Goal: Answer question/provide support: Share knowledge or assist other users

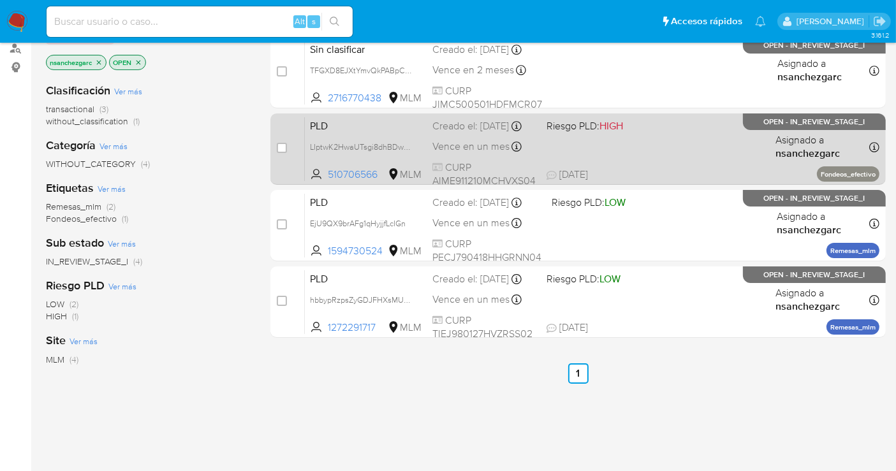
scroll to position [212, 0]
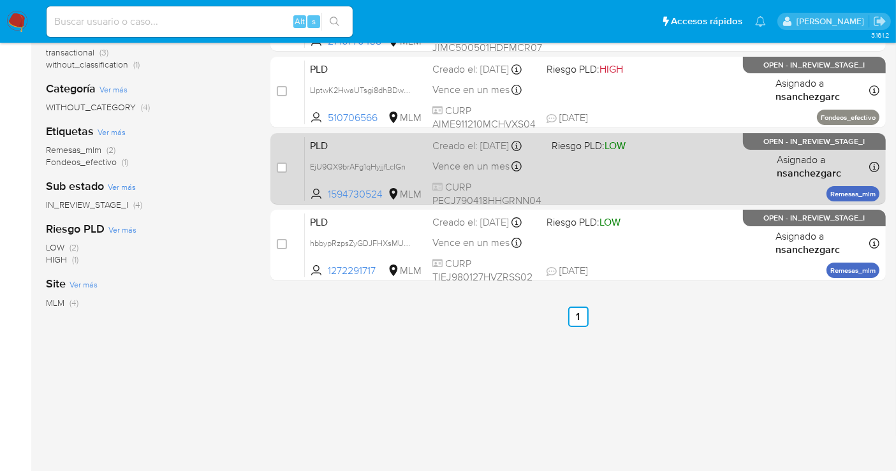
click at [447, 153] on div "Creado el: 12/09/2025 Creado el: 12/09/2025 02:09:53" at bounding box center [486, 146] width 109 height 14
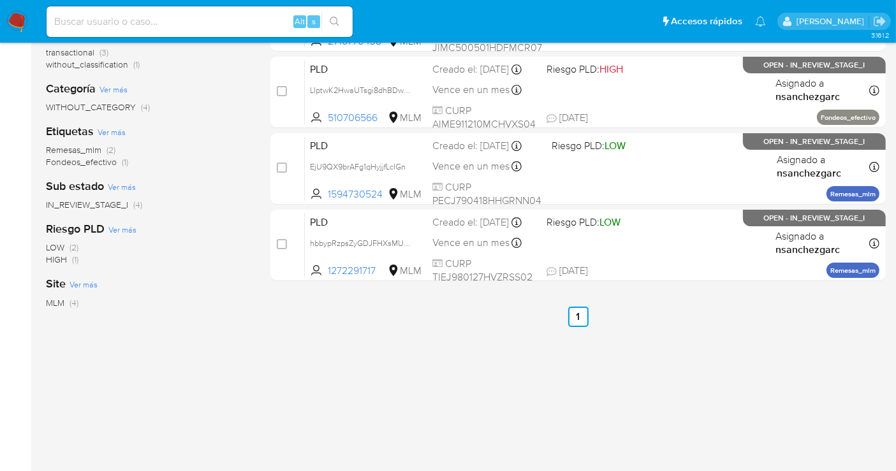
click at [22, 20] on img at bounding box center [17, 22] width 22 height 22
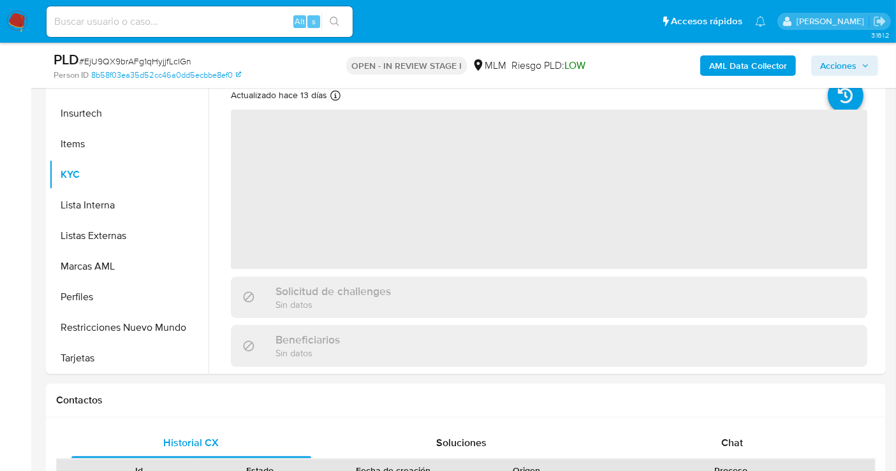
scroll to position [599, 0]
select select "10"
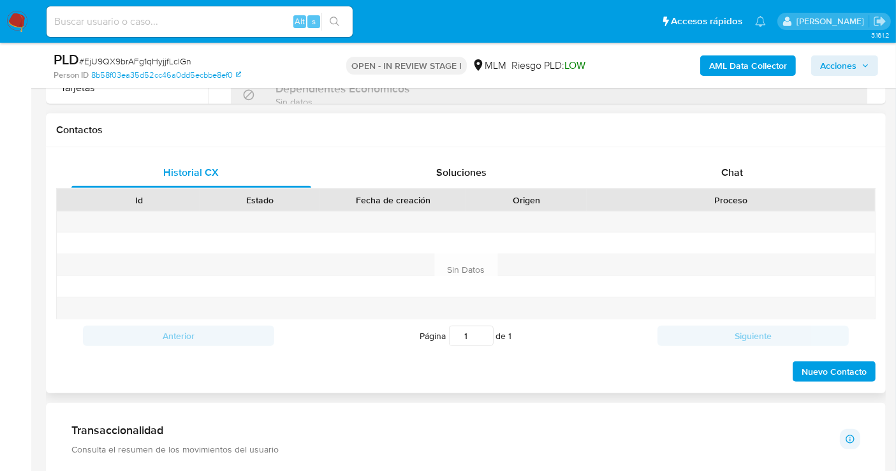
scroll to position [566, 0]
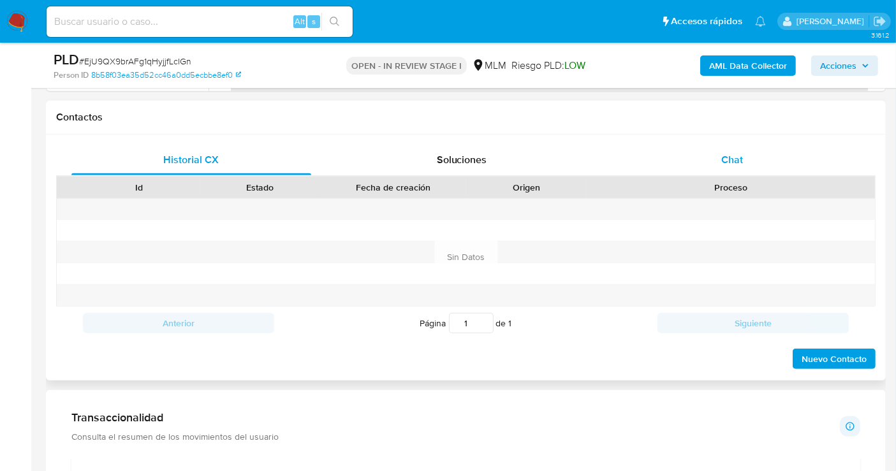
click at [736, 152] on span "Chat" at bounding box center [732, 159] width 22 height 15
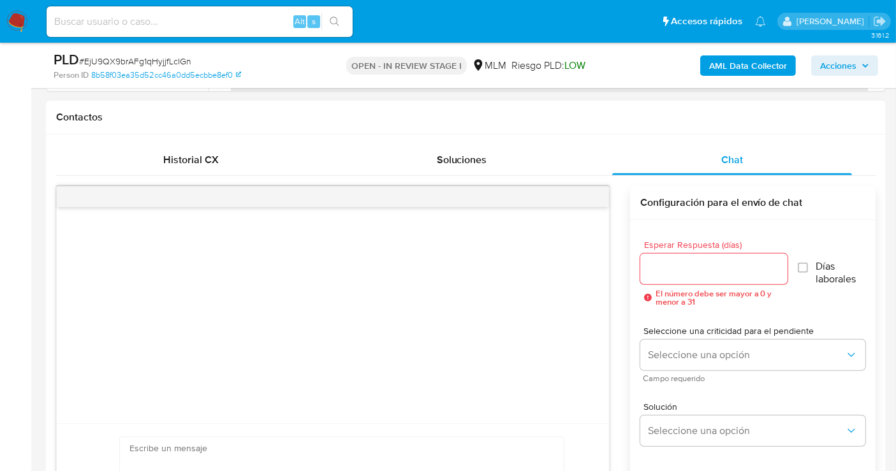
click at [668, 269] on input "Esperar Respuesta (días)" at bounding box center [713, 269] width 147 height 17
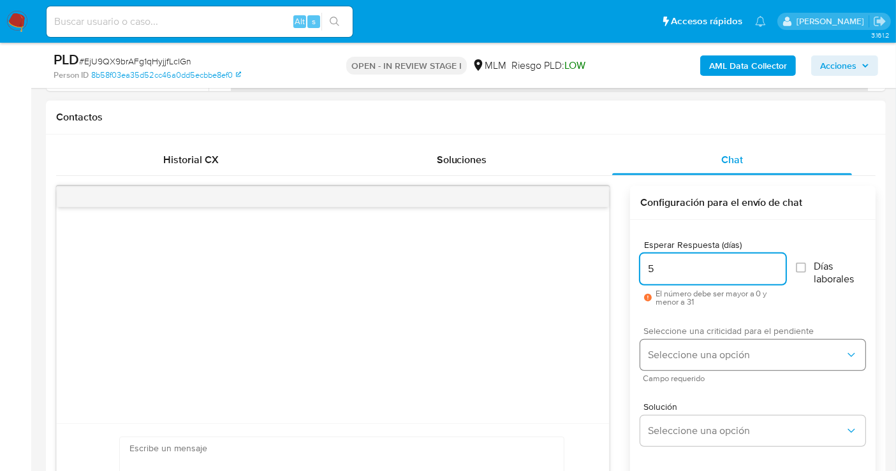
type input "5"
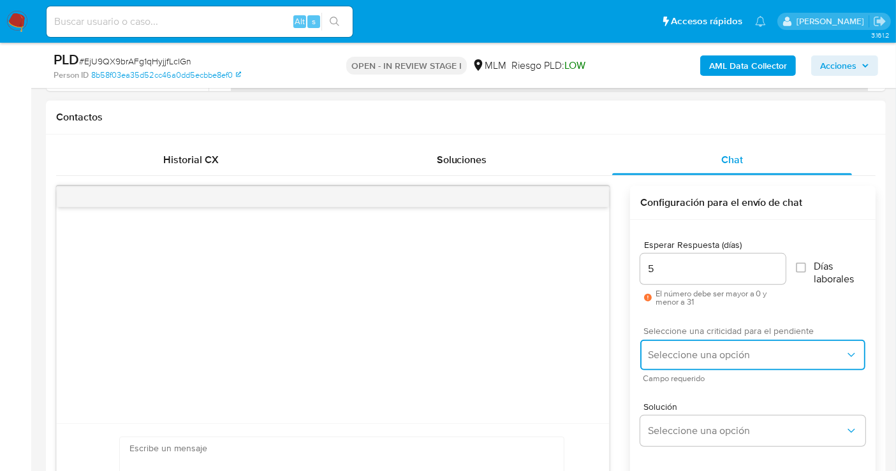
click at [676, 350] on span "Seleccione una opción" at bounding box center [746, 355] width 197 height 13
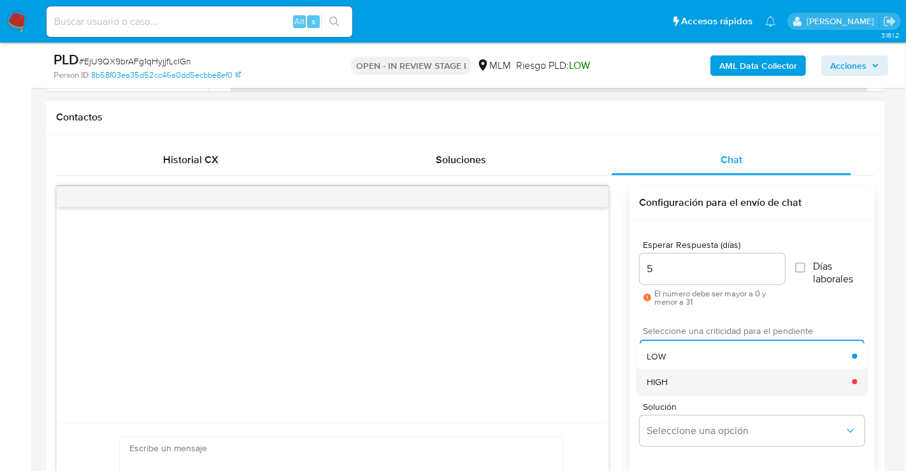
click at [662, 379] on span "HIGH" at bounding box center [657, 381] width 21 height 11
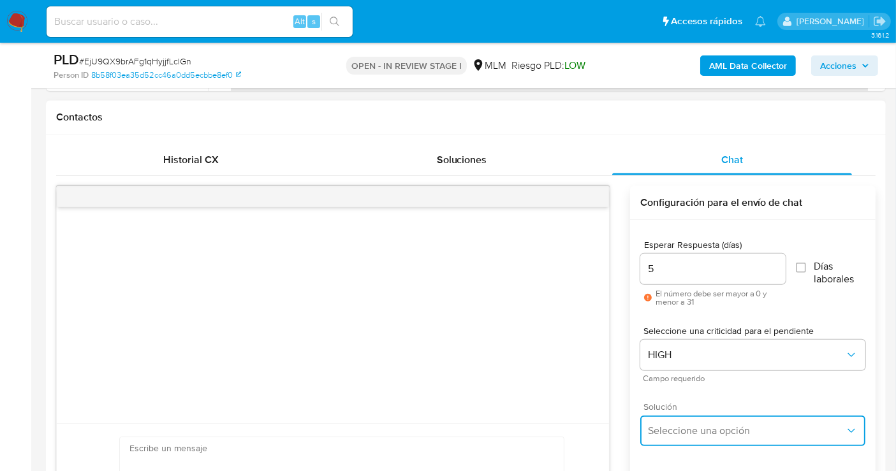
click at [703, 427] on span "Seleccione una opción" at bounding box center [746, 431] width 197 height 13
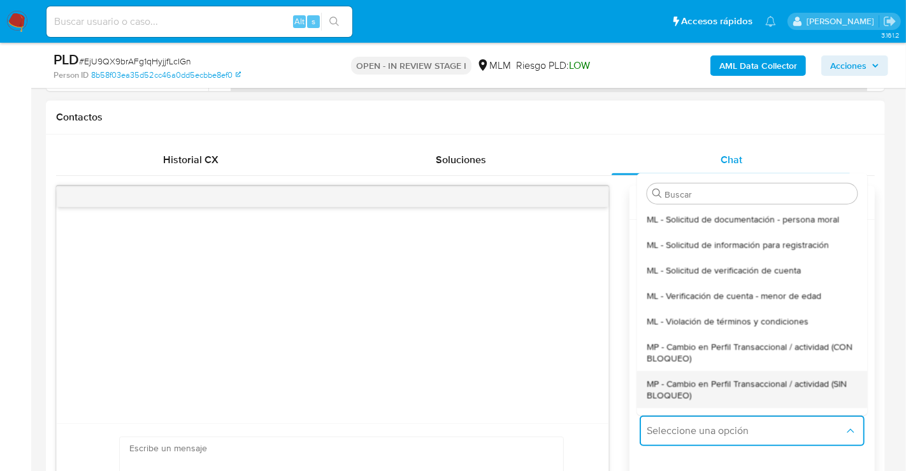
click at [684, 397] on span "MP - Cambio en Perfil Transaccional / actividad (SIN BLOQUEO)" at bounding box center [752, 388] width 210 height 23
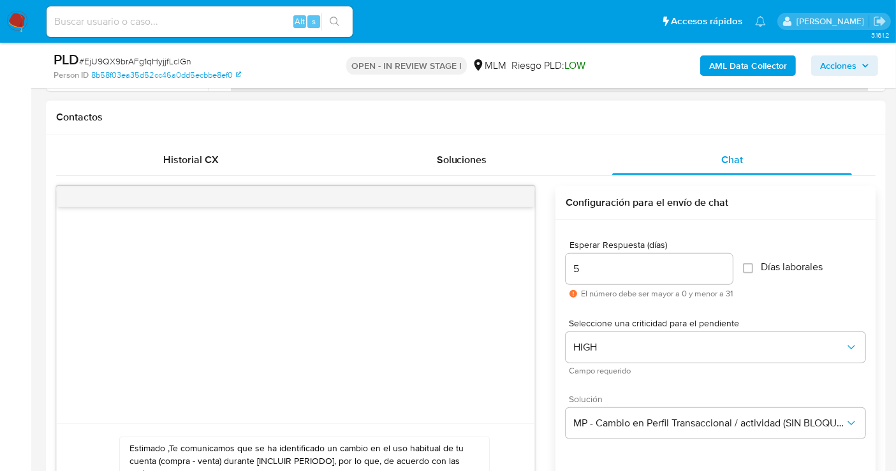
paste textarea "cliente se ha identificado un cambio en el uso habitual de tu cuenta para garan…"
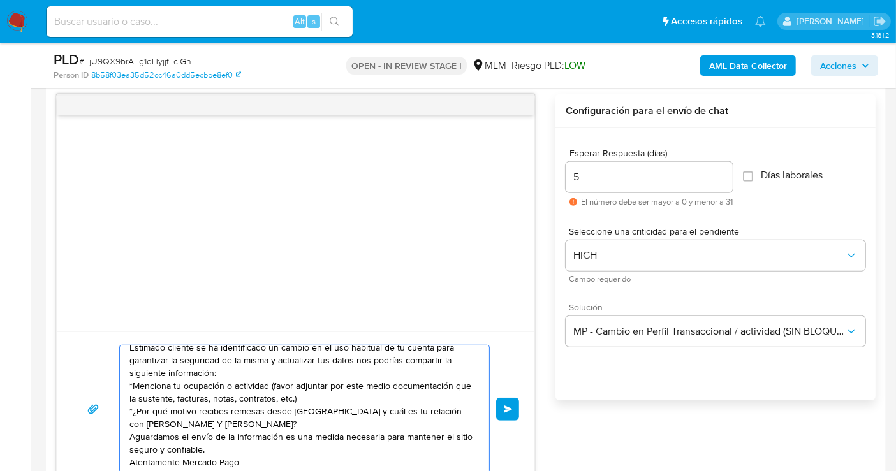
scroll to position [9, 0]
type textarea "Estimado cliente se ha identificado un cambio en el uso habitual de tu cuenta p…"
click at [505, 402] on button "Enviar" at bounding box center [507, 409] width 23 height 23
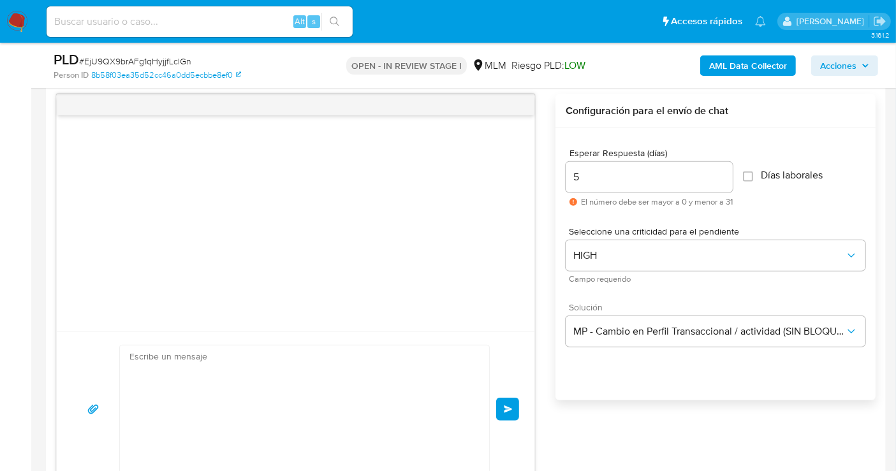
scroll to position [0, 0]
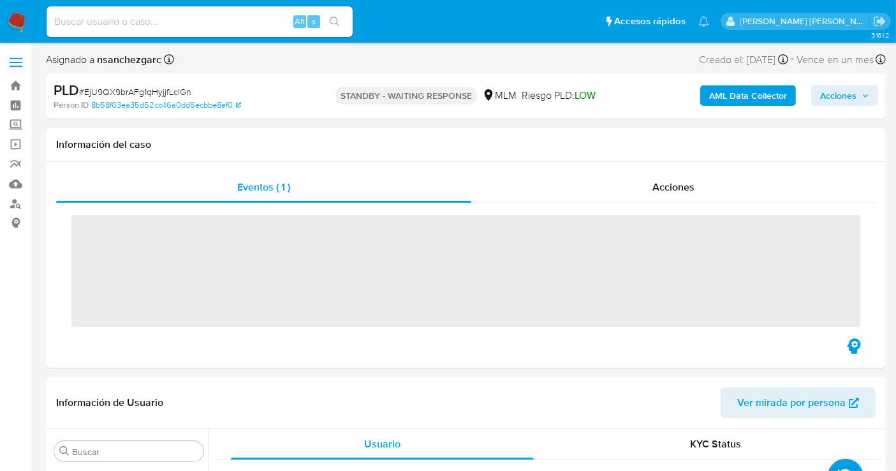
scroll to position [599, 0]
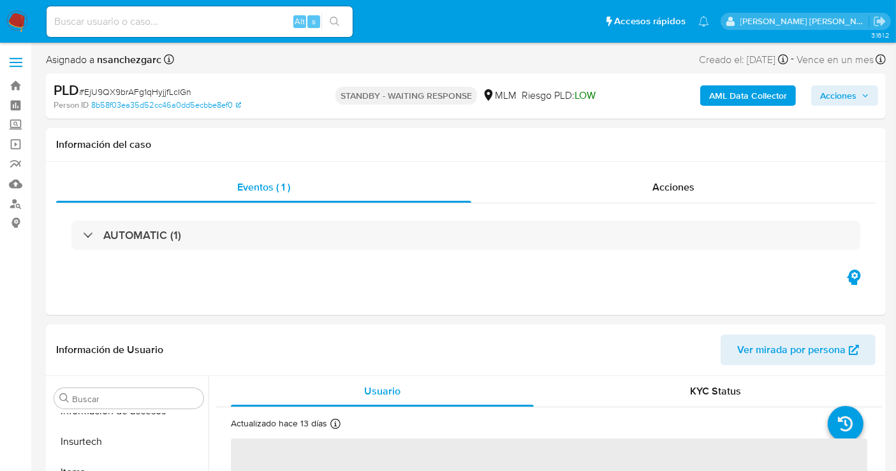
select select "10"
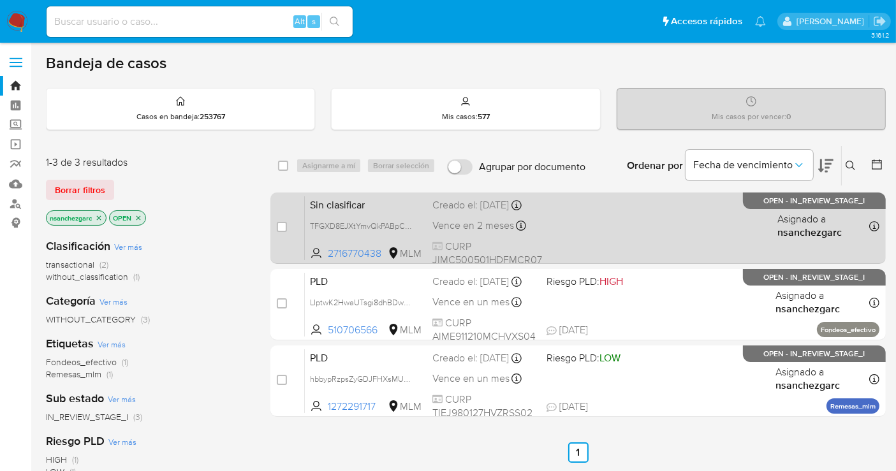
click at [493, 212] on div "Creado el: 26/09/2025 Creado el: 26/09/2025 17:53:54" at bounding box center [487, 205] width 110 height 14
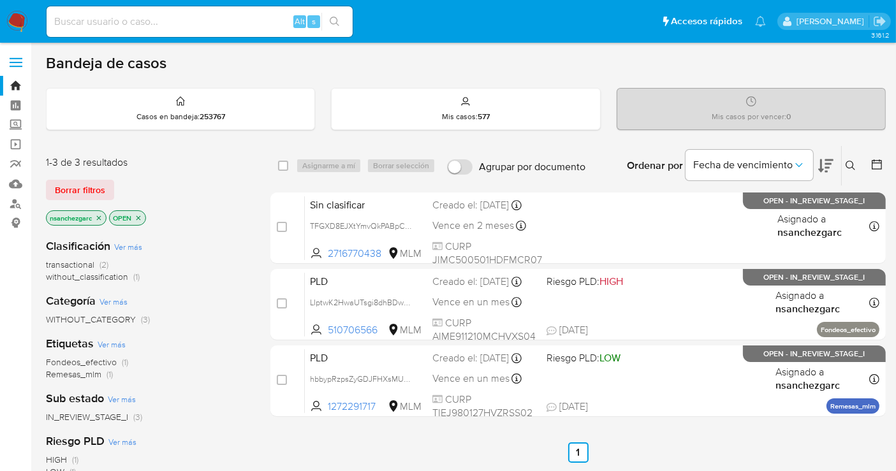
click at [20, 19] on img at bounding box center [17, 22] width 22 height 22
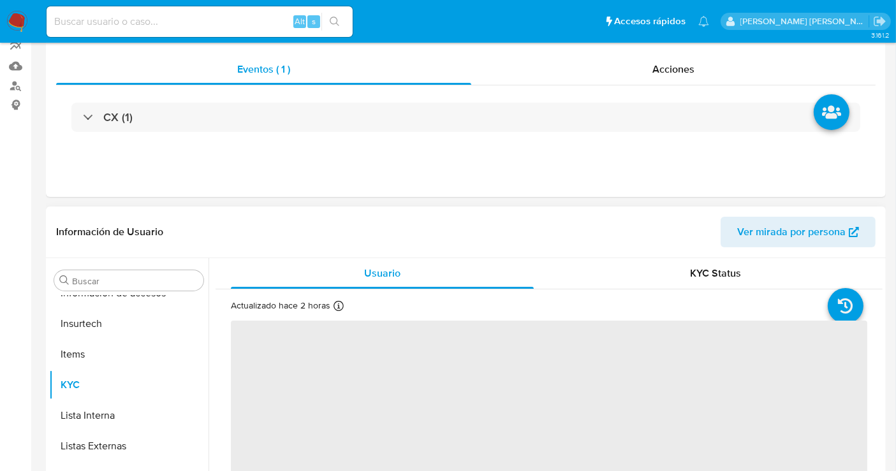
scroll to position [212, 0]
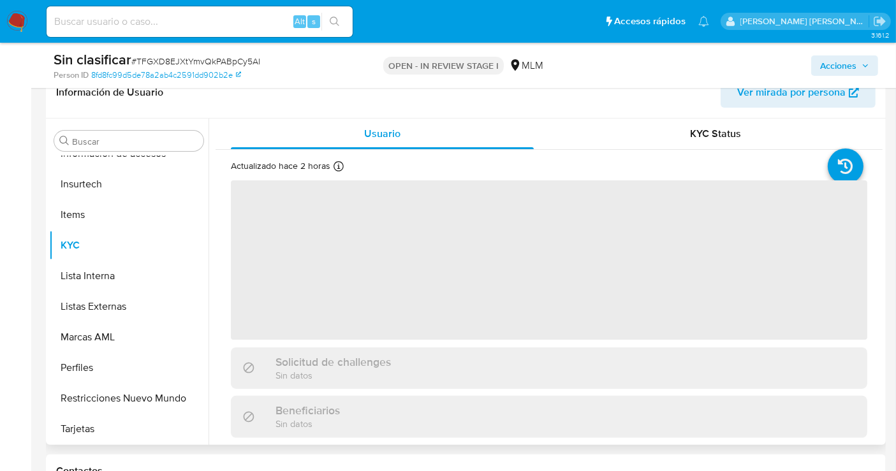
select select "10"
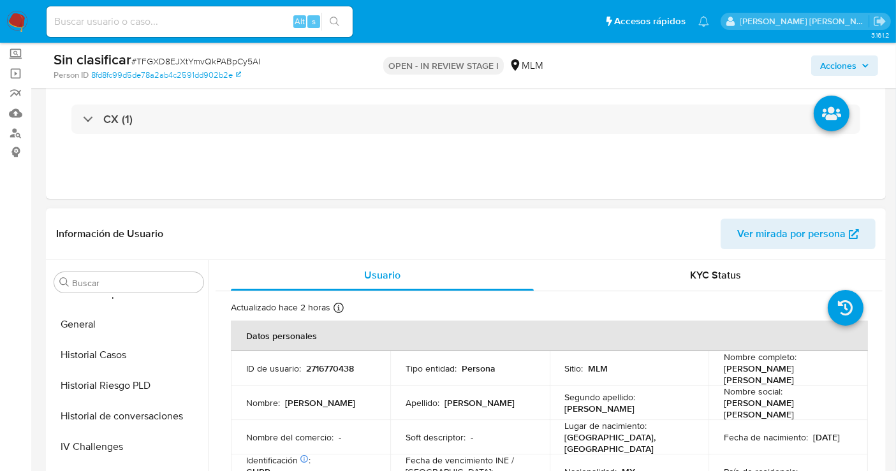
scroll to position [387, 0]
click at [100, 375] on button "Historial Casos" at bounding box center [123, 385] width 149 height 31
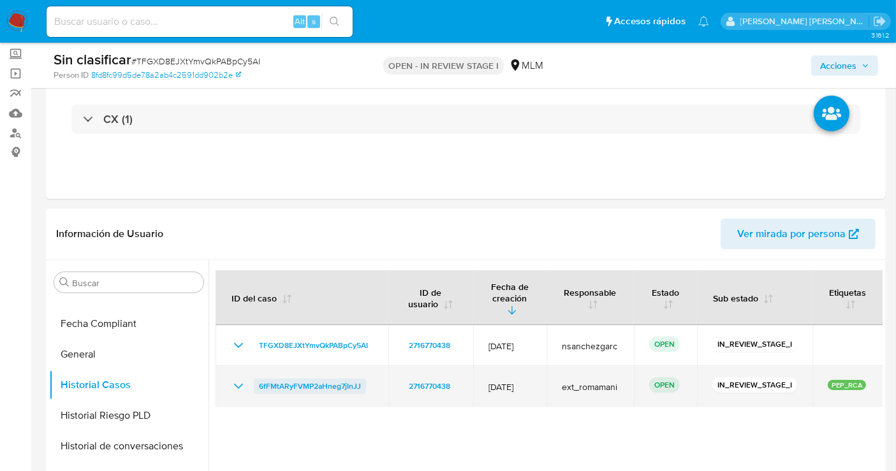
click at [296, 379] on span "6fFMtARyFVMP2aHneg7jInJJ" at bounding box center [310, 386] width 102 height 15
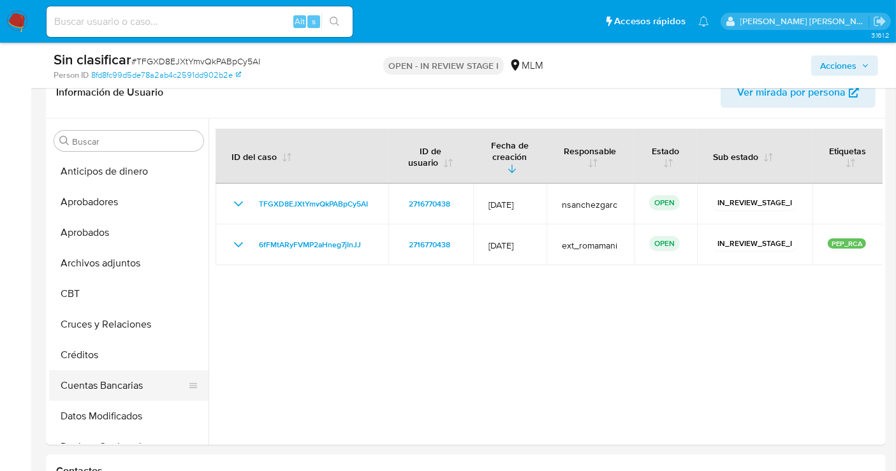
scroll to position [142, 0]
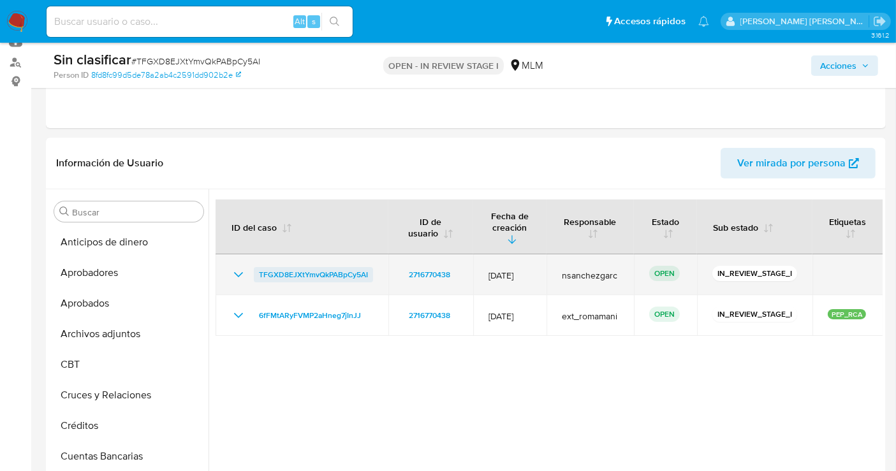
click at [314, 267] on span "TFGXD8EJXtYmvQkPABpCy5AI" at bounding box center [313, 274] width 109 height 15
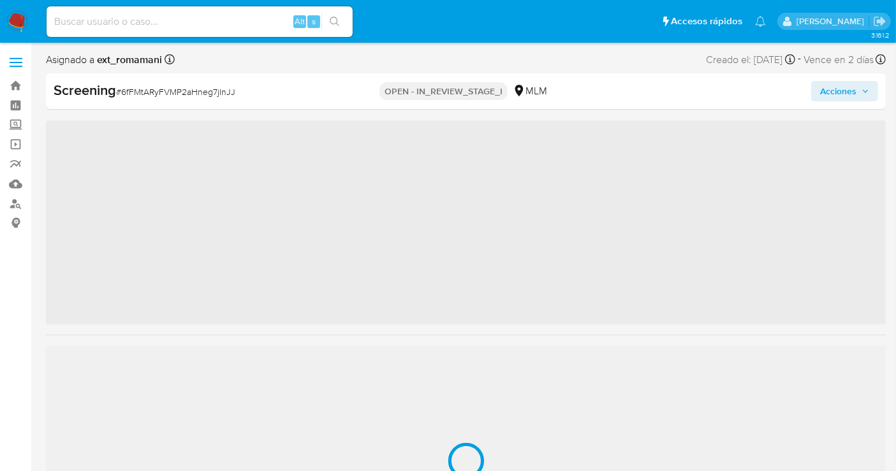
scroll to position [599, 0]
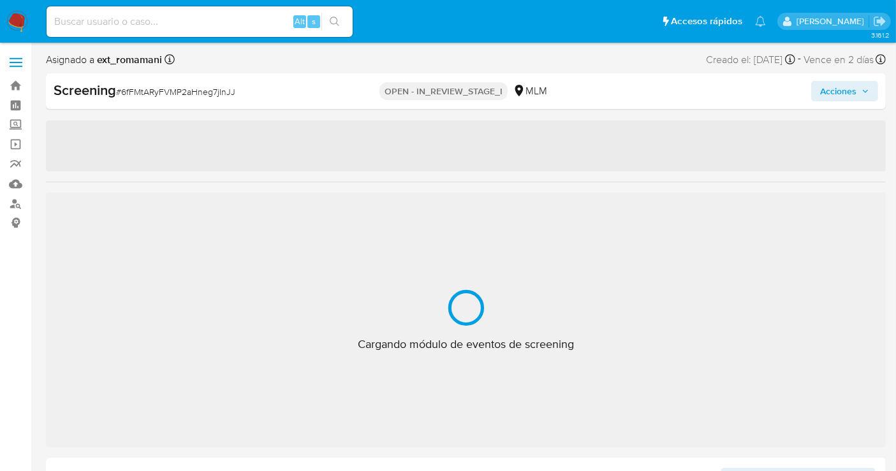
select select "10"
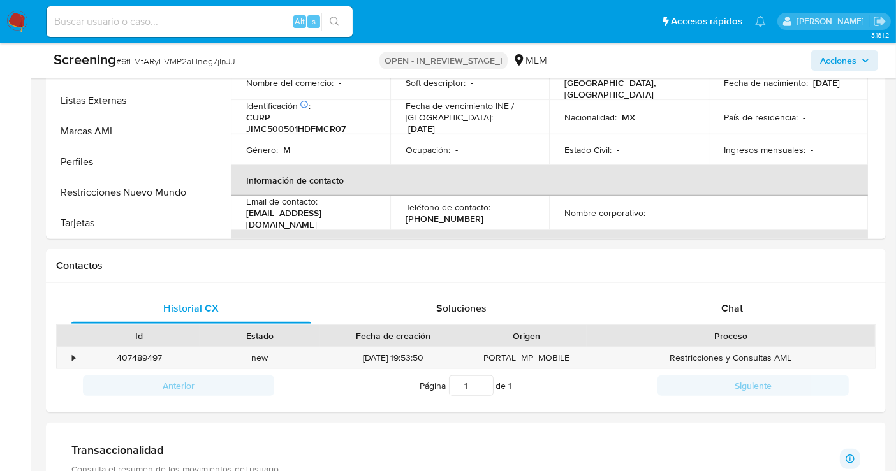
scroll to position [779, 0]
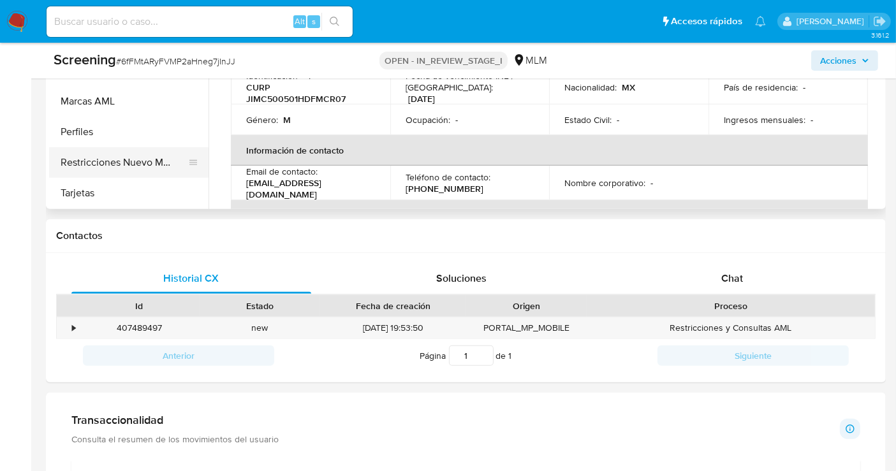
click at [97, 149] on button "Restricciones Nuevo Mundo" at bounding box center [123, 162] width 149 height 31
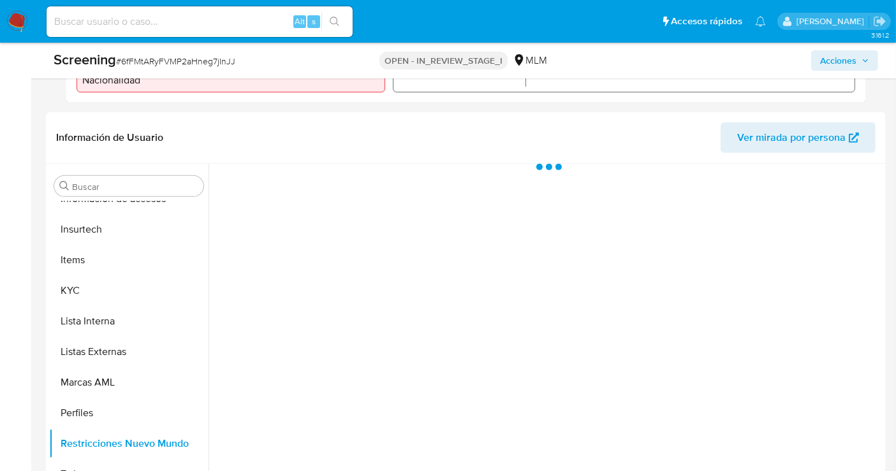
scroll to position [495, 0]
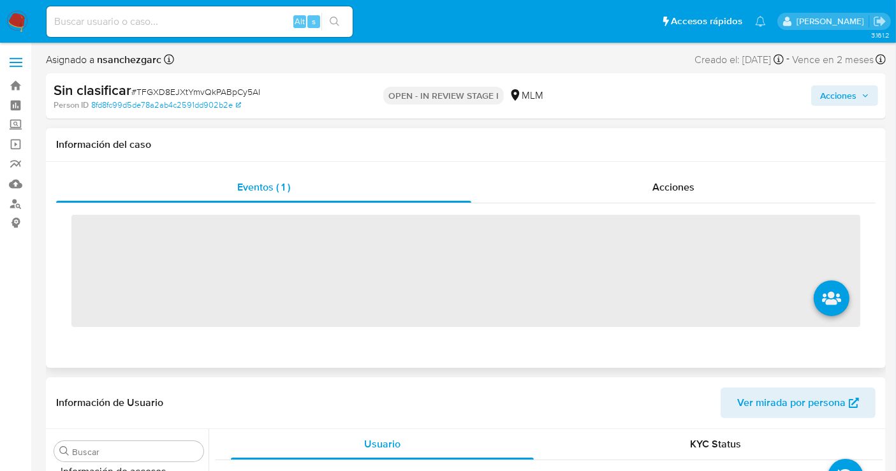
scroll to position [599, 0]
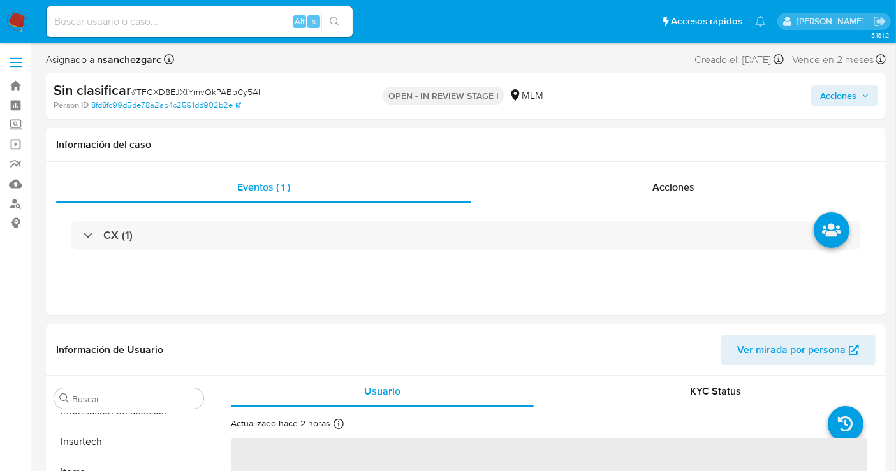
click at [832, 96] on span "Acciones" at bounding box center [838, 95] width 36 height 20
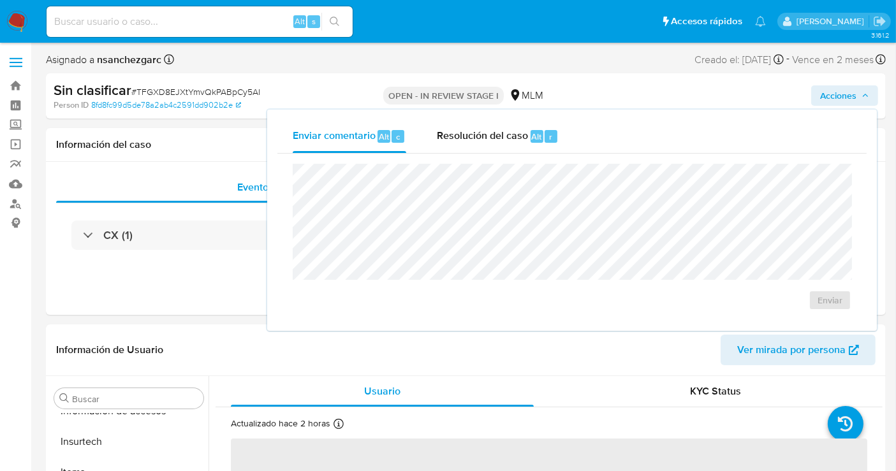
select select "10"
click at [469, 144] on div "Resolución del caso Alt r" at bounding box center [498, 136] width 122 height 33
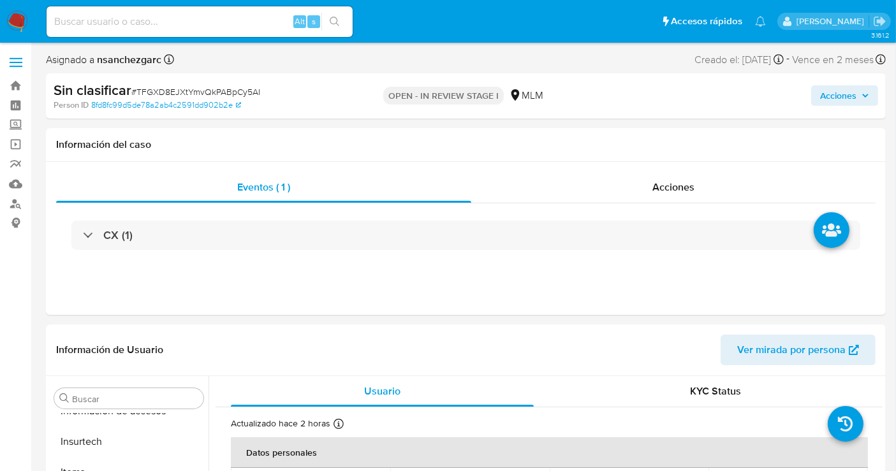
drag, startPoint x: 840, startPoint y: 96, endPoint x: 829, endPoint y: 106, distance: 14.4
click at [840, 97] on span "Acciones" at bounding box center [838, 95] width 36 height 20
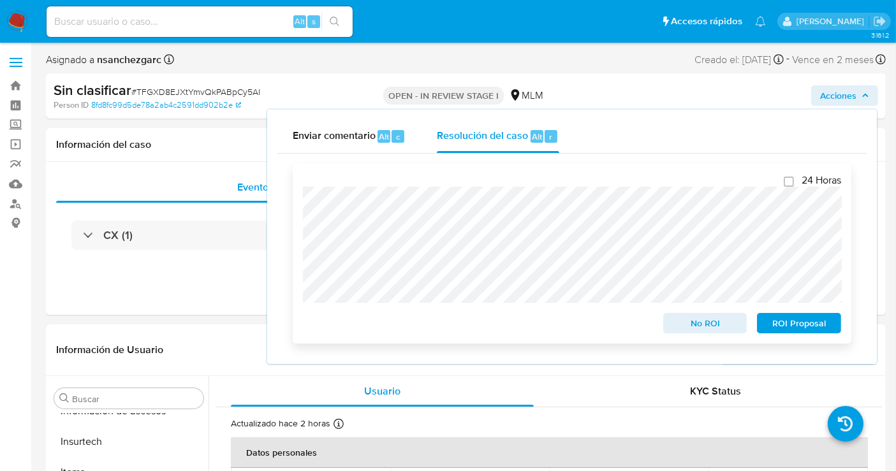
click at [694, 324] on span "No ROI" at bounding box center [705, 323] width 66 height 18
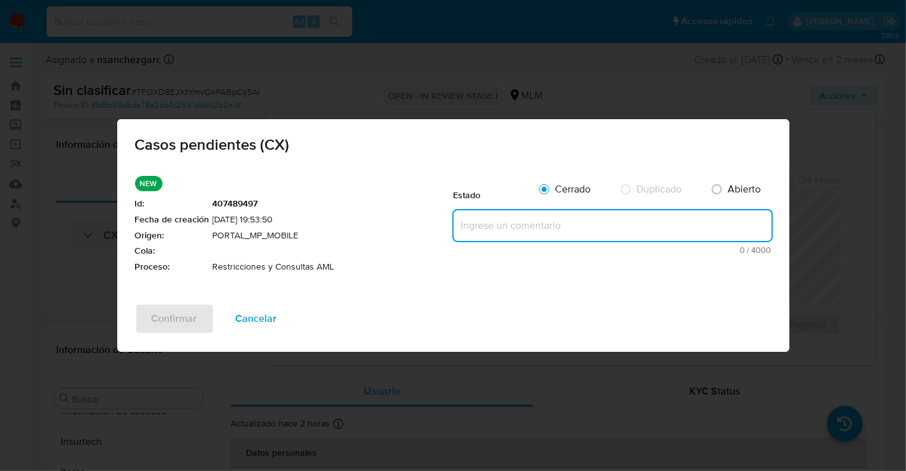
click at [509, 228] on textarea at bounding box center [613, 225] width 318 height 31
paste textarea "Se realiza validación de caso generado por CX donde se identifica ya no cuenta …"
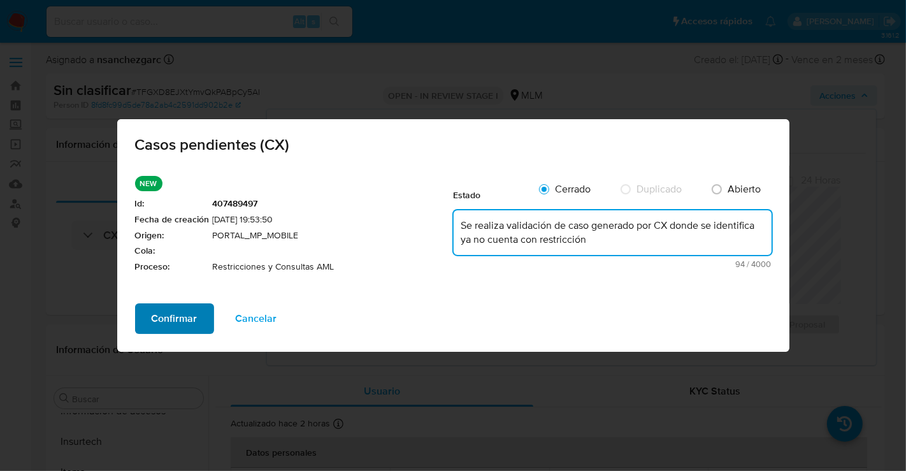
type textarea "Se realiza validación de caso generado por CX donde se identifica ya no cuenta …"
click at [170, 320] on span "Confirmar" at bounding box center [175, 319] width 46 height 28
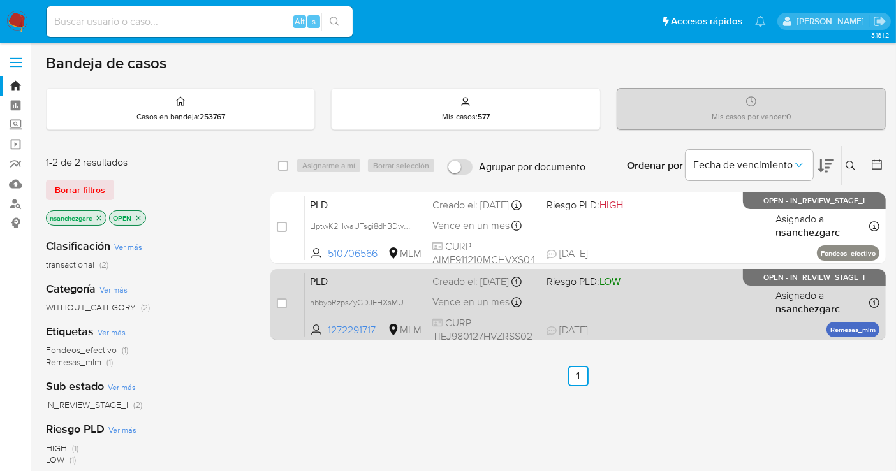
click at [448, 289] on div "Creado el: [DATE] Creado el: [DATE] 02:07:44" at bounding box center [484, 282] width 104 height 14
click at [280, 304] on input "checkbox" at bounding box center [282, 303] width 10 height 10
checkbox input "true"
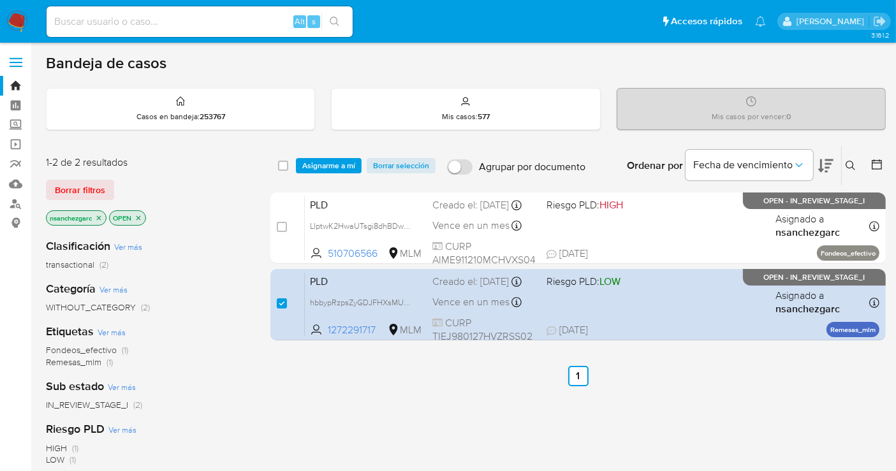
click at [326, 154] on div "select-all-cases-checkbox Asignarme a mí Borrar selección Agrupar por documento…" at bounding box center [577, 166] width 615 height 40
click at [325, 159] on span "Asignarme a mí" at bounding box center [328, 165] width 53 height 13
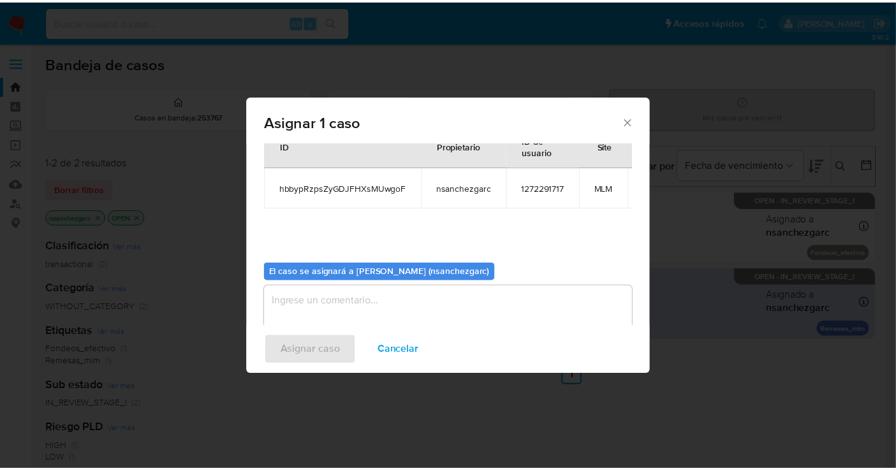
scroll to position [76, 0]
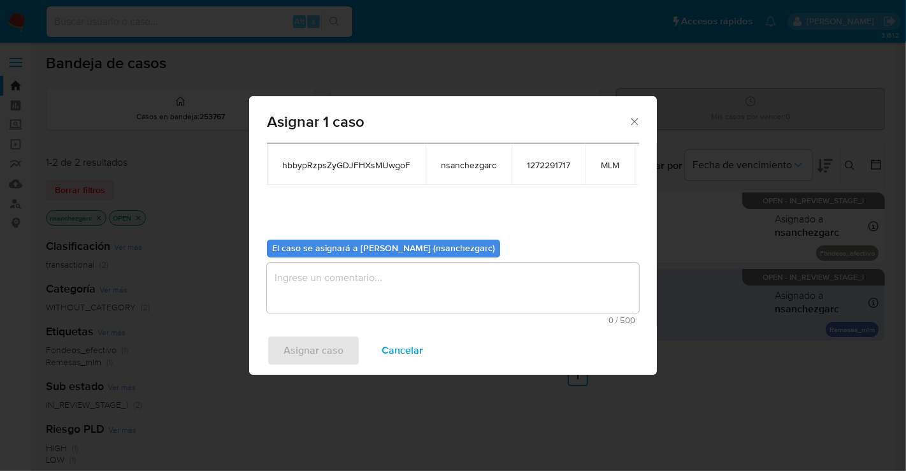
click at [319, 278] on textarea "assign-modal" at bounding box center [453, 288] width 372 height 51
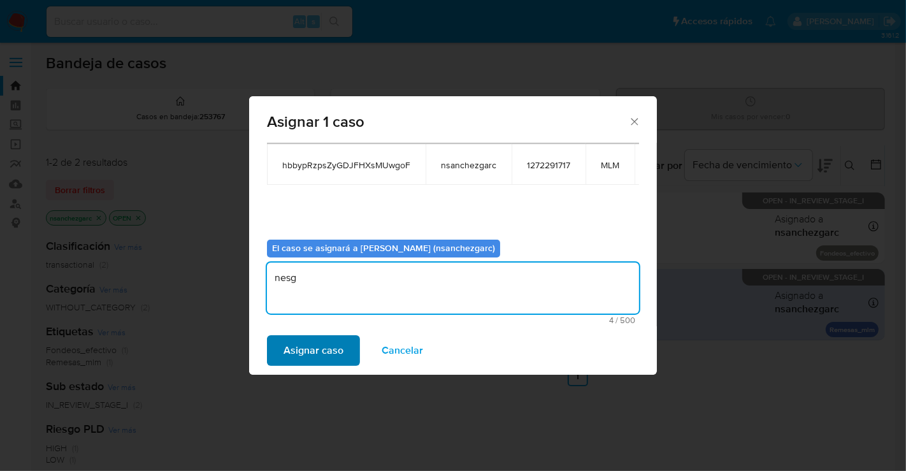
type textarea "nesg"
click at [312, 363] on span "Asignar caso" at bounding box center [314, 351] width 60 height 28
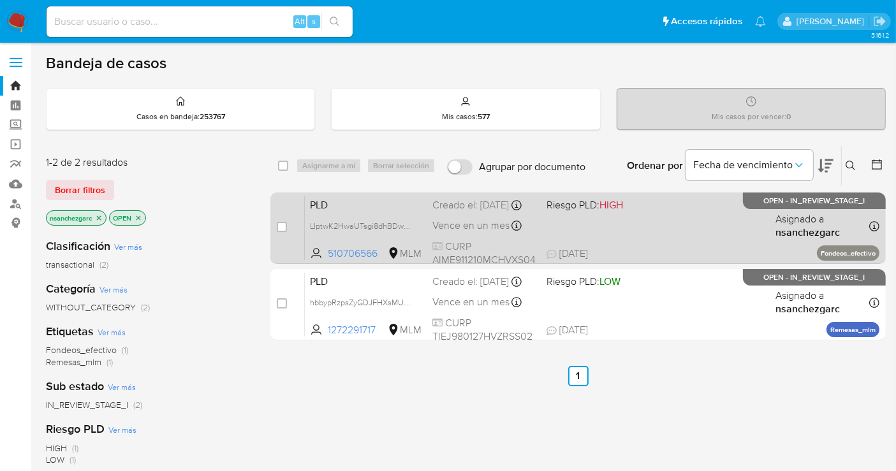
click at [472, 205] on div "Creado el: 12/09/2025 Creado el: 12/09/2025 02:16:17" at bounding box center [484, 205] width 104 height 14
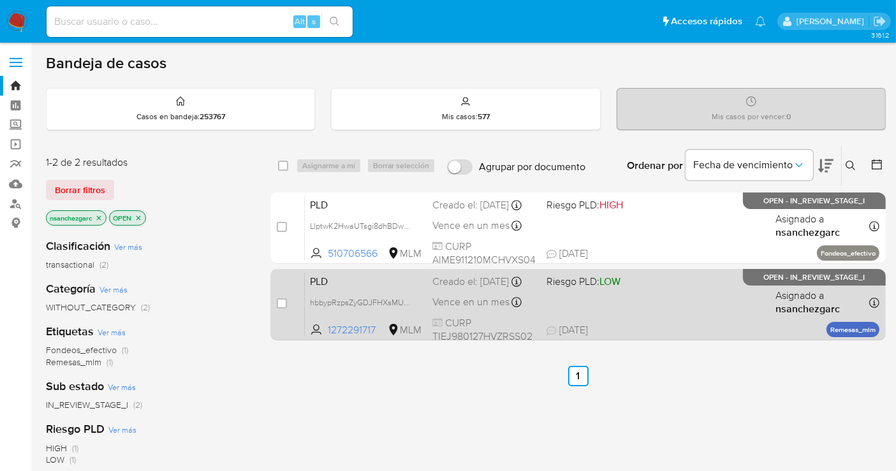
click at [462, 285] on div "Creado el: 12/09/2025 Creado el: 12/09/2025 02:07:44" at bounding box center [484, 282] width 104 height 14
click at [453, 289] on div "Creado el: 12/09/2025 Creado el: 12/09/2025 02:07:44" at bounding box center [484, 282] width 104 height 14
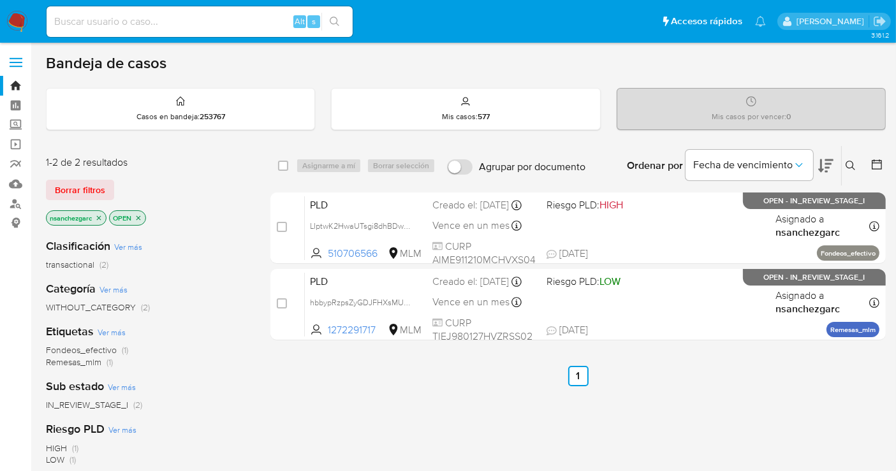
click at [16, 13] on img at bounding box center [17, 22] width 22 height 22
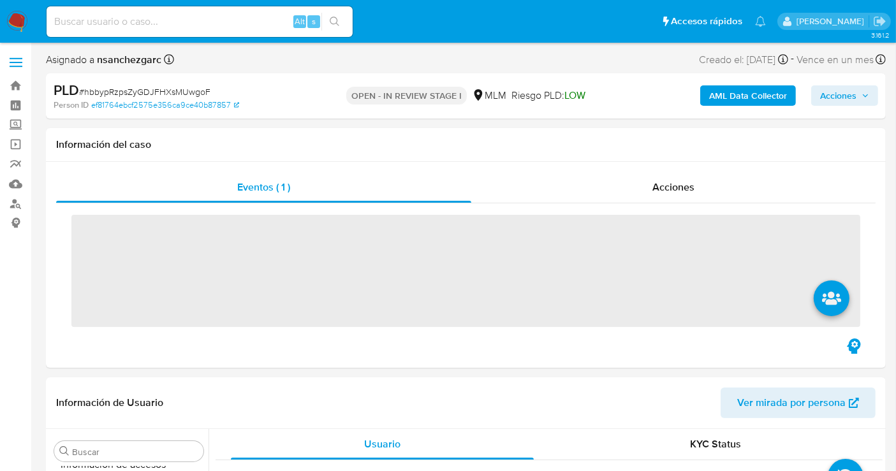
scroll to position [599, 0]
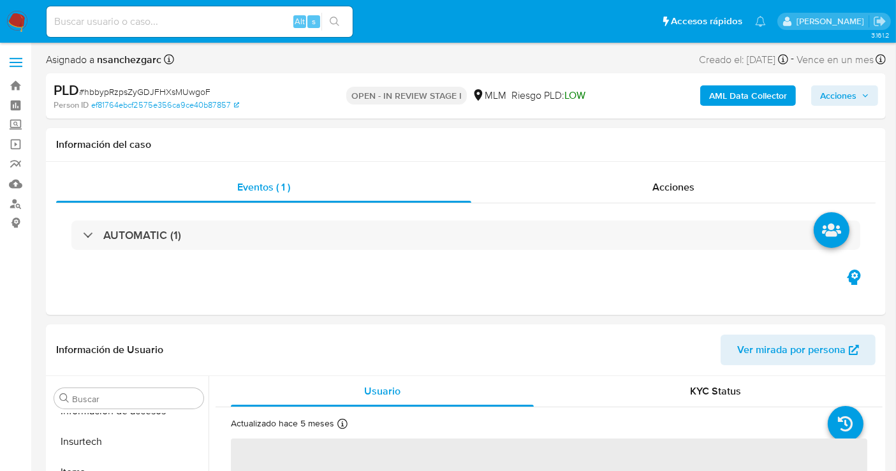
select select "10"
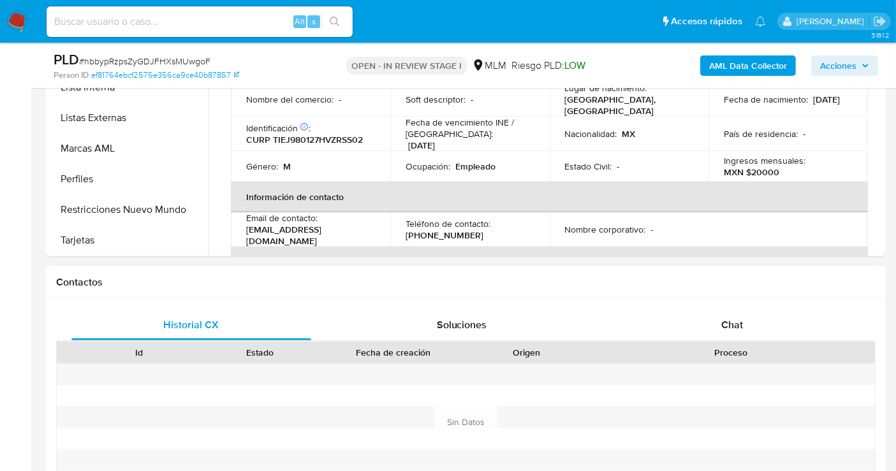
scroll to position [566, 0]
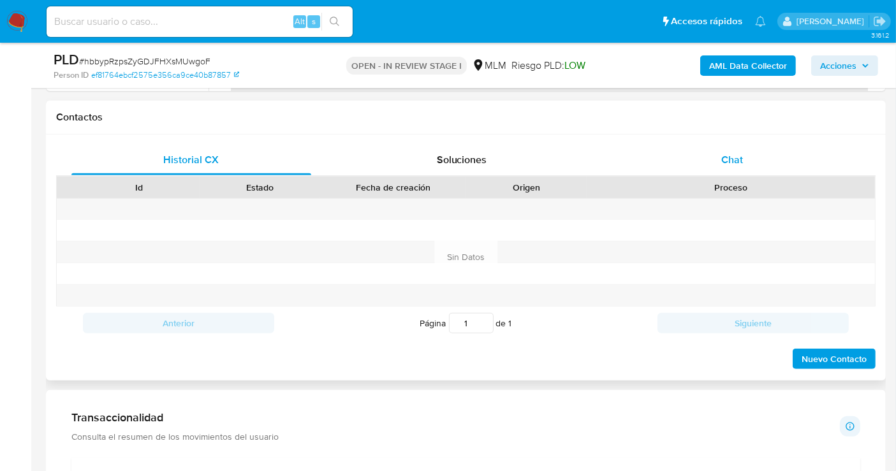
click at [724, 164] on span "Chat" at bounding box center [732, 159] width 22 height 15
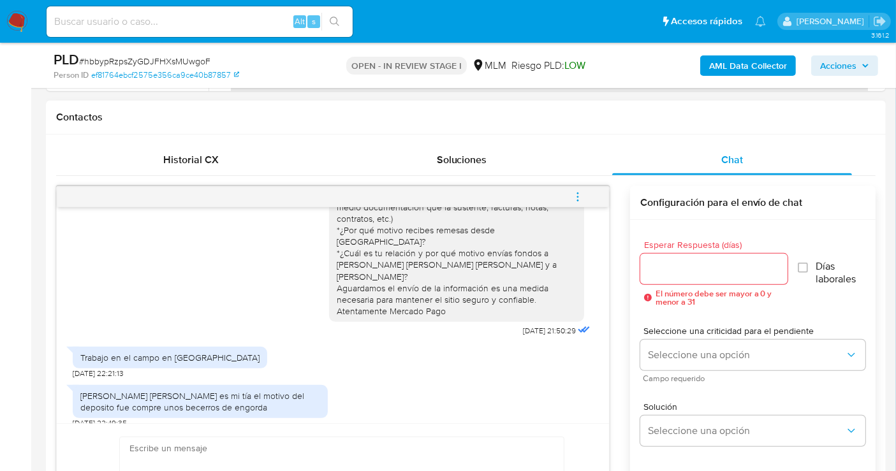
scroll to position [637, 0]
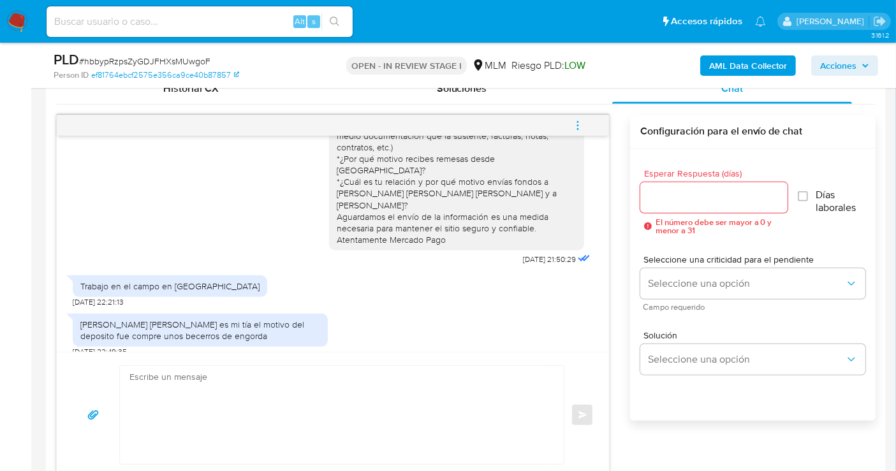
click at [664, 207] on div at bounding box center [713, 197] width 147 height 31
click at [660, 198] on input "Esperar Respuesta (días)" at bounding box center [713, 197] width 147 height 17
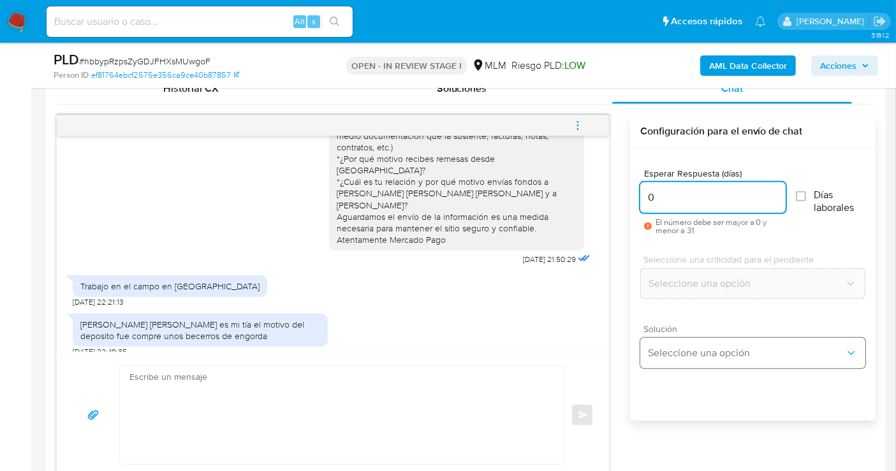
type input "0"
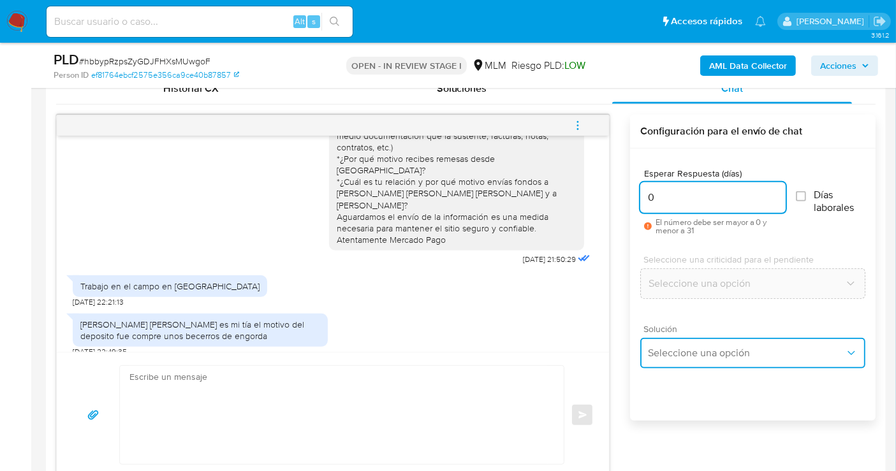
click at [678, 361] on button "Seleccione una opción" at bounding box center [752, 353] width 225 height 31
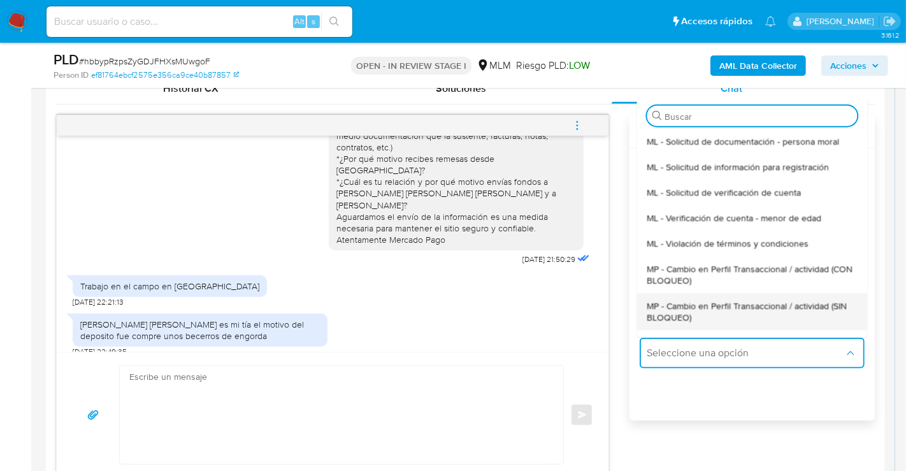
click at [672, 319] on span "MP - Cambio en Perfil Transaccional / actividad (SIN BLOQUEO)" at bounding box center [752, 311] width 210 height 23
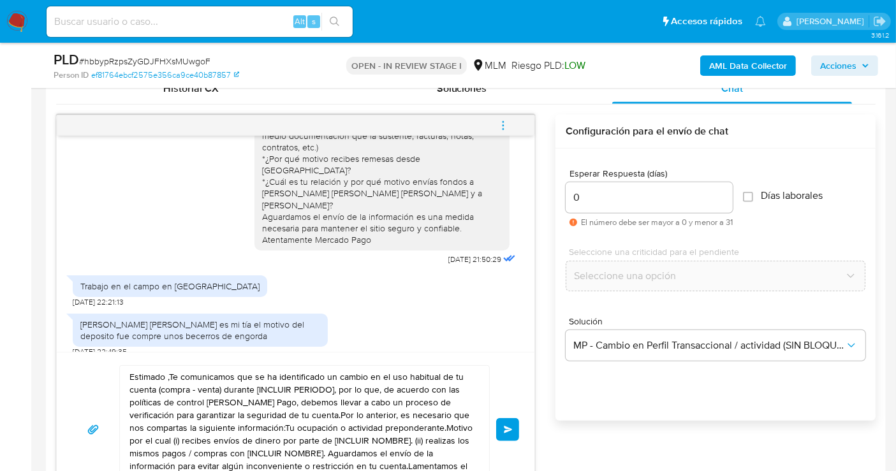
click at [343, 425] on textarea "Estimado ,Te comunicamos que se ha identificado un cambio en el uso habitual de…" at bounding box center [301, 429] width 344 height 127
paste textarea "Cliente, agradecemos tu pronta respuesta. Lamentamos cualquier malestar ocasion…"
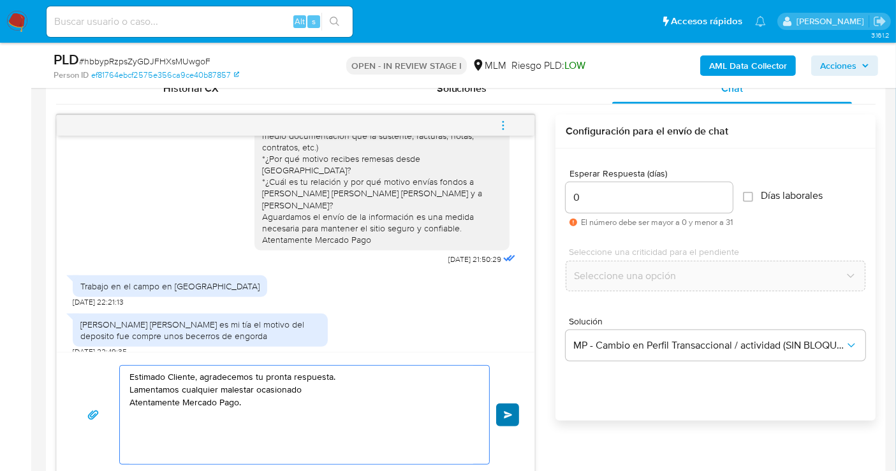
type textarea "Estimado Cliente, agradecemos tu pronta respuesta. Lamentamos cualquier malesta…"
click at [502, 409] on button "Enviar" at bounding box center [507, 415] width 23 height 23
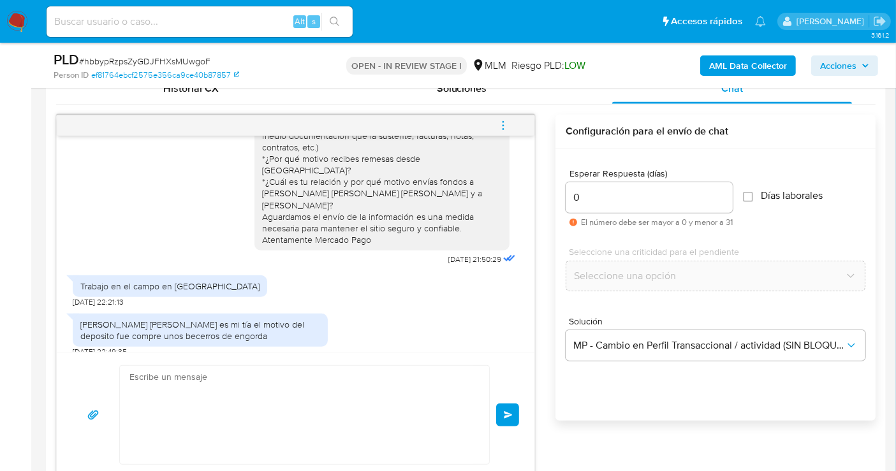
scroll to position [156, 0]
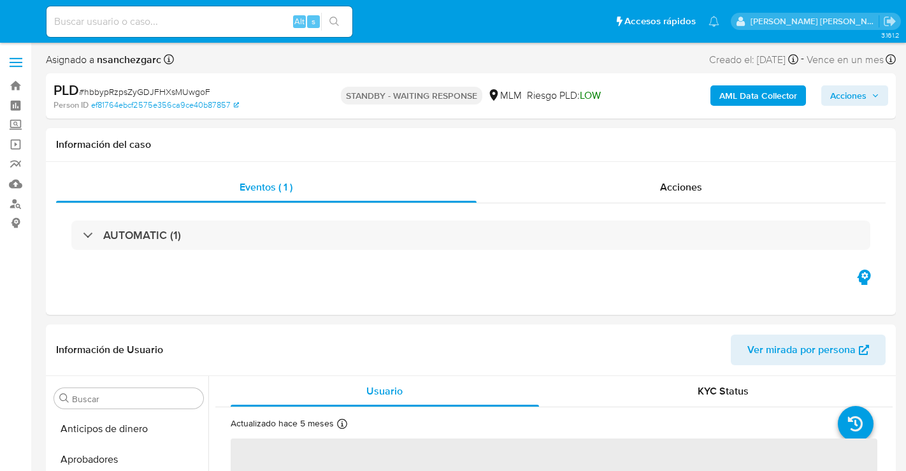
select select "10"
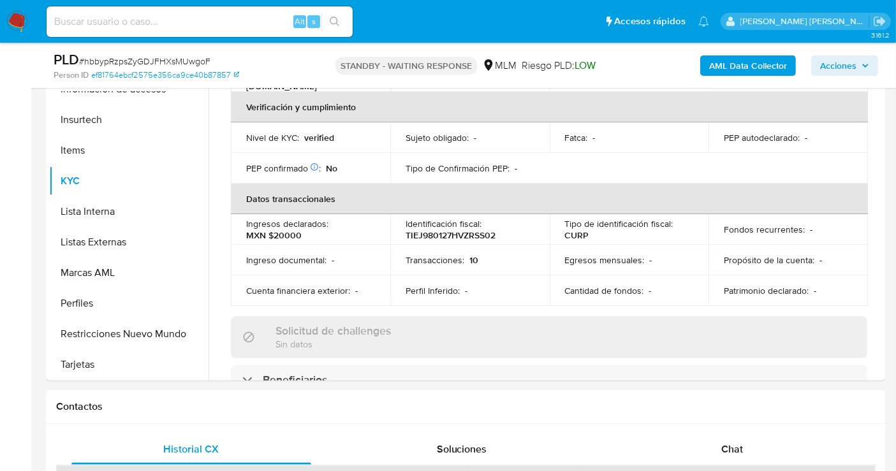
scroll to position [283, 0]
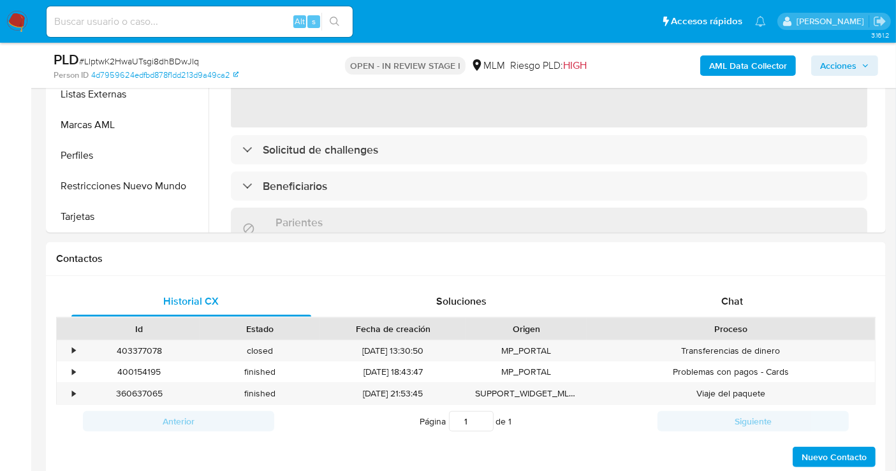
scroll to position [566, 0]
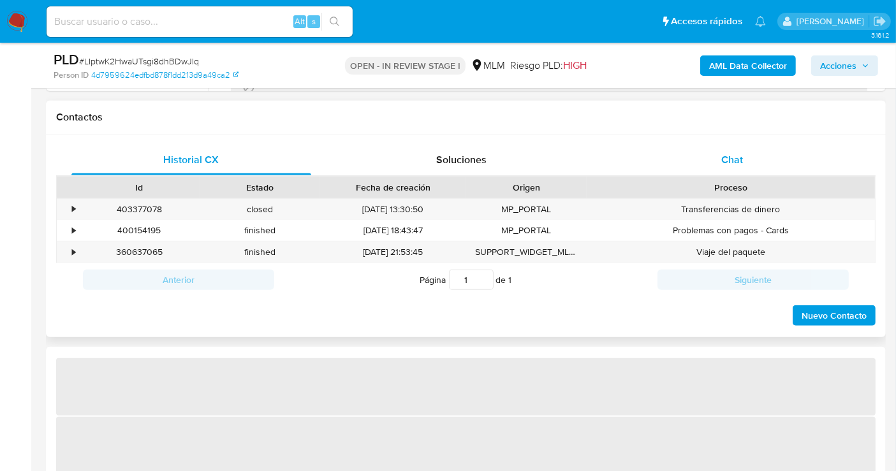
select select "10"
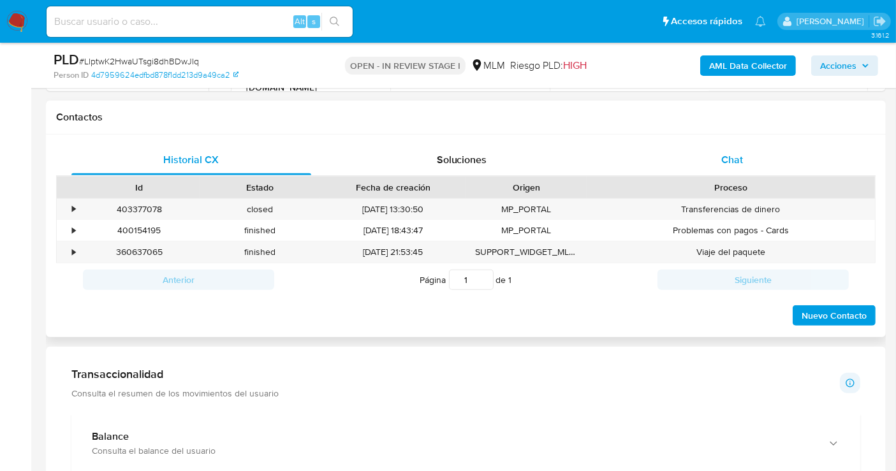
click at [720, 150] on div "Chat" at bounding box center [732, 160] width 240 height 31
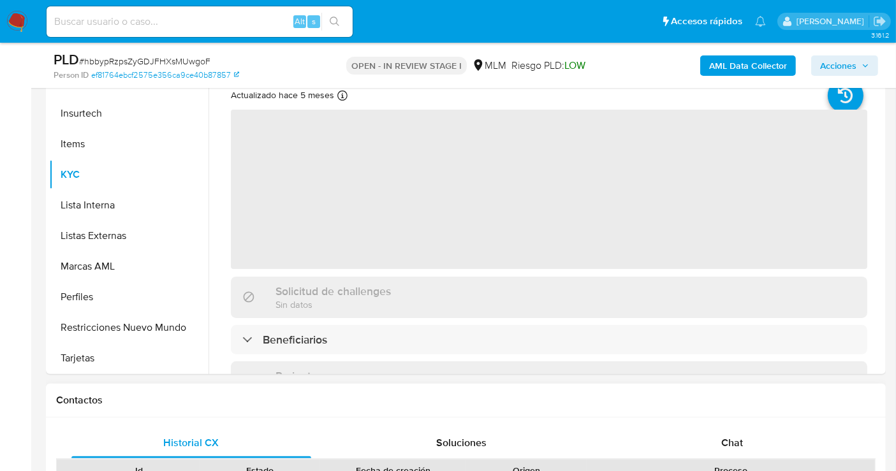
scroll to position [495, 0]
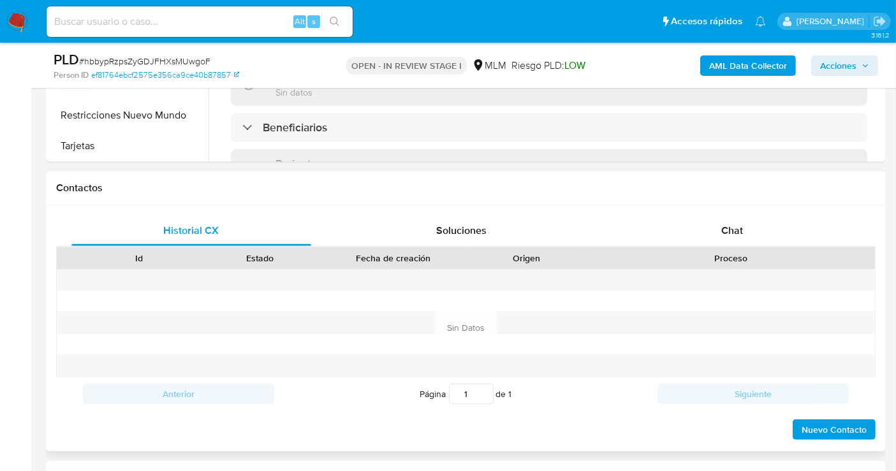
select select "10"
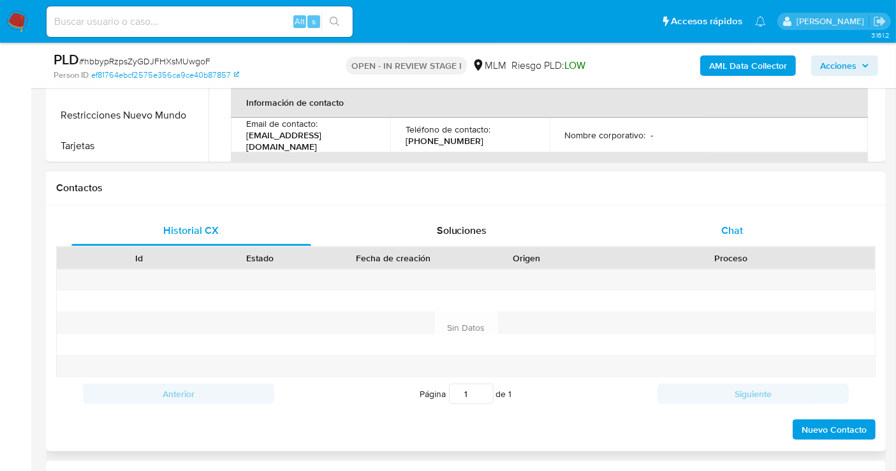
click at [737, 238] on div "Chat" at bounding box center [732, 230] width 240 height 31
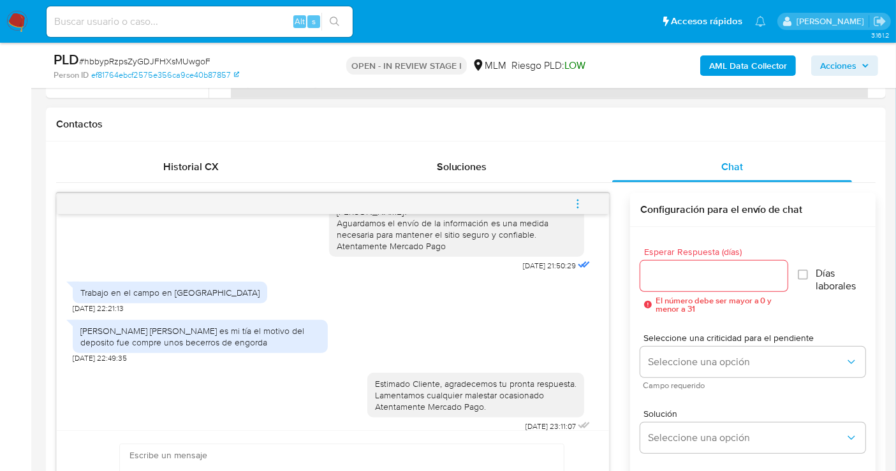
scroll to position [637, 0]
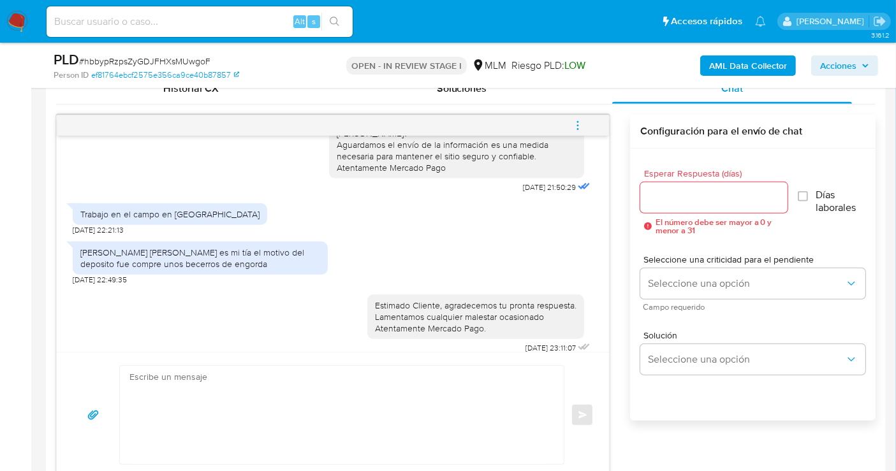
click at [581, 122] on icon "menu-action" at bounding box center [577, 125] width 11 height 11
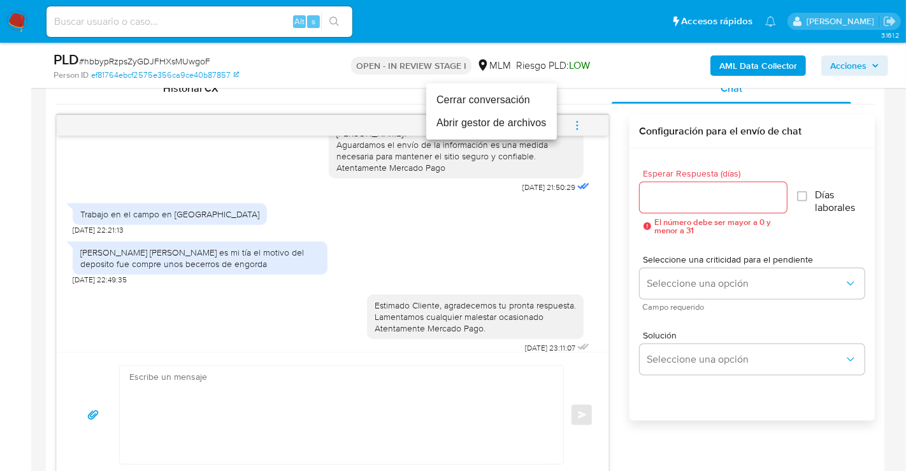
click at [449, 101] on li "Cerrar conversación" at bounding box center [491, 100] width 131 height 23
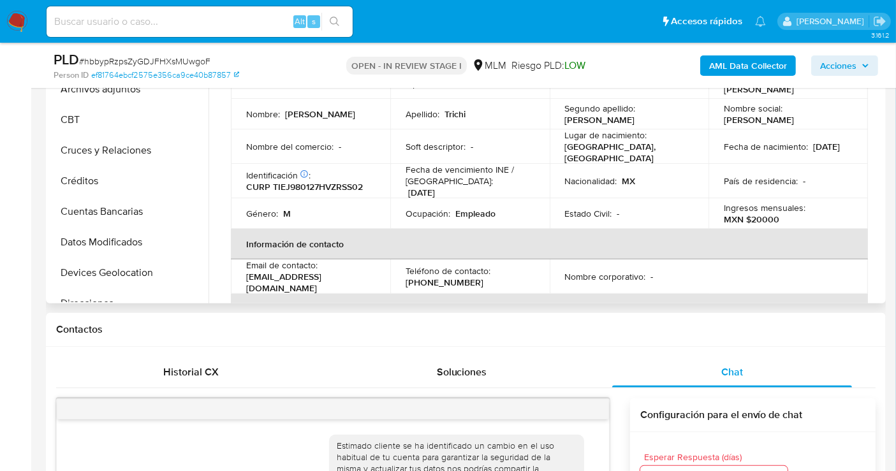
scroll to position [0, 0]
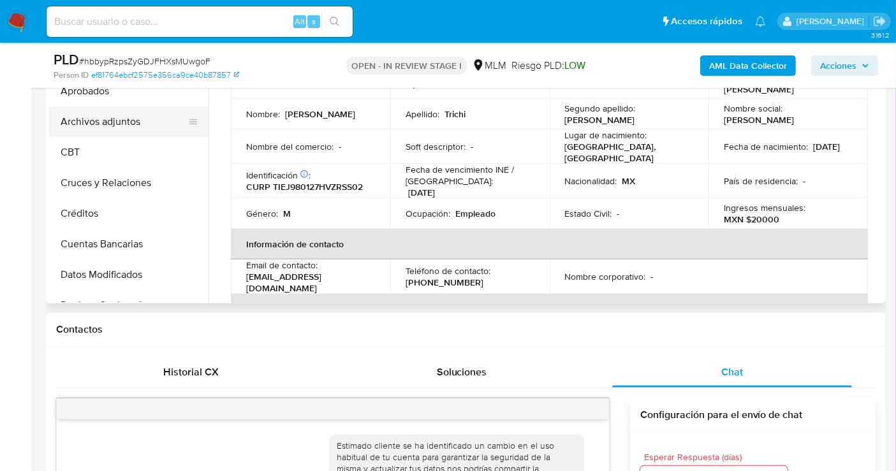
click at [132, 127] on button "Archivos adjuntos" at bounding box center [123, 121] width 149 height 31
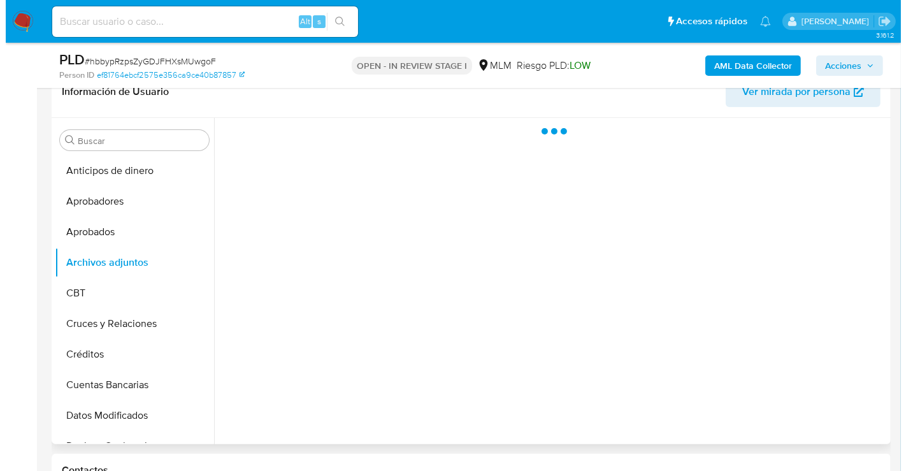
scroll to position [212, 0]
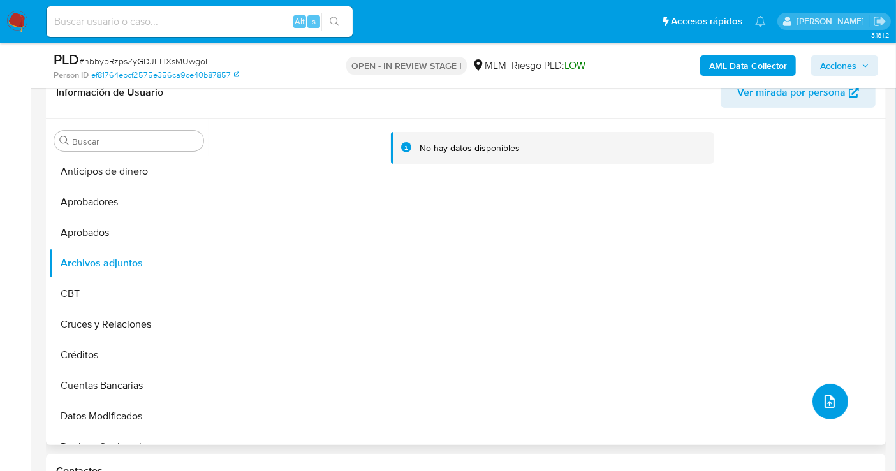
click at [822, 400] on icon "upload-file" at bounding box center [829, 401] width 15 height 15
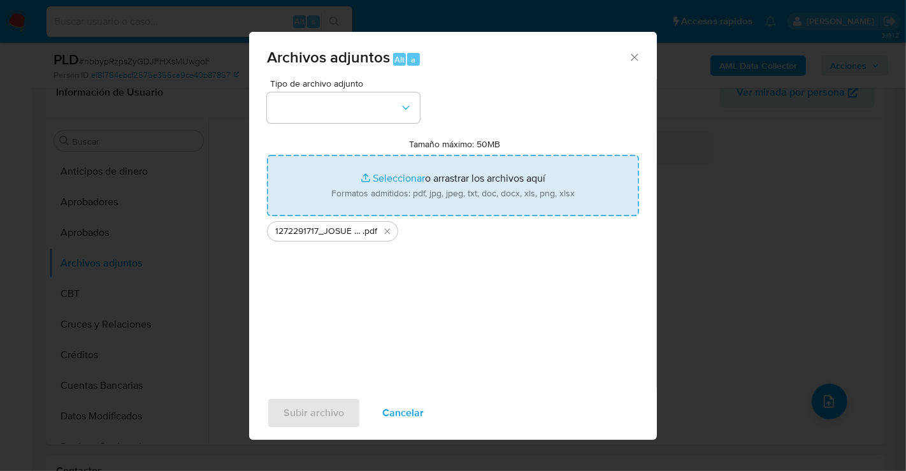
type input "C:\fakepath\1272291717_JOSUE TRICHI ESTEBAN_SEP25.xlsx"
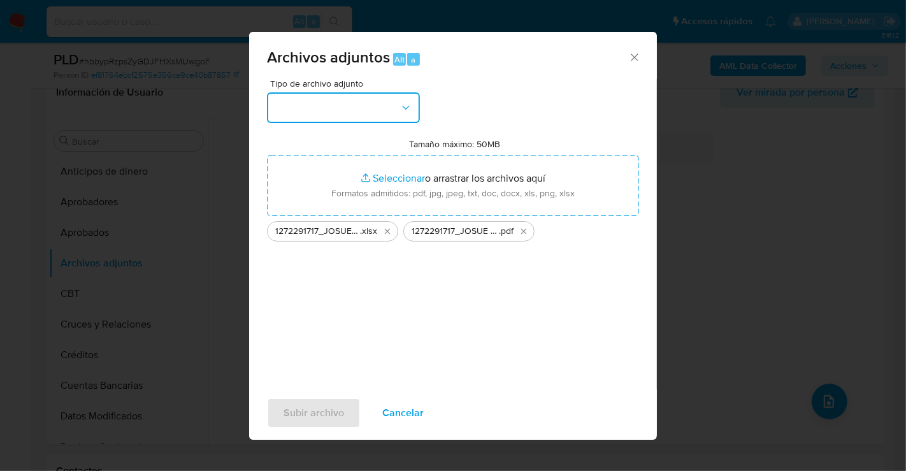
click at [390, 112] on button "button" at bounding box center [343, 107] width 153 height 31
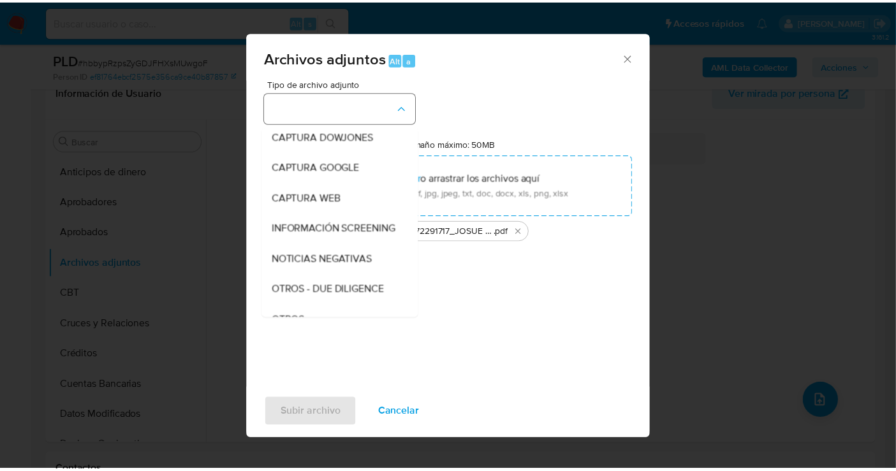
scroll to position [66, 0]
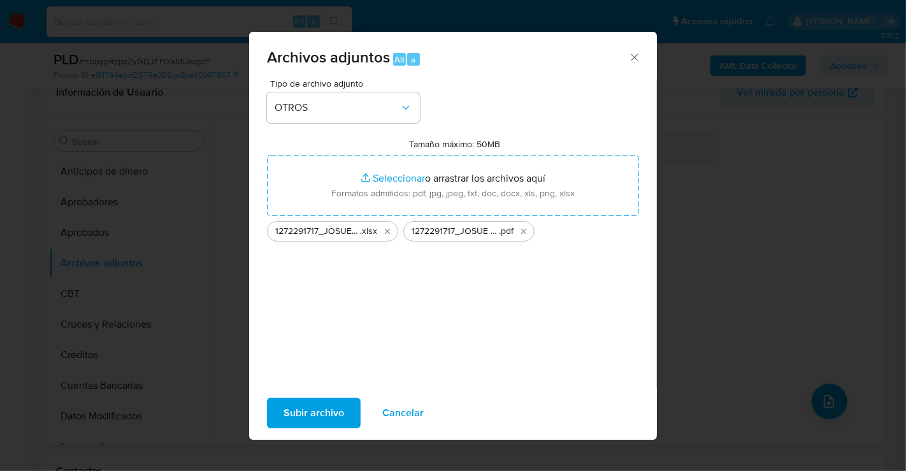
click at [312, 407] on span "Subir archivo" at bounding box center [314, 413] width 61 height 28
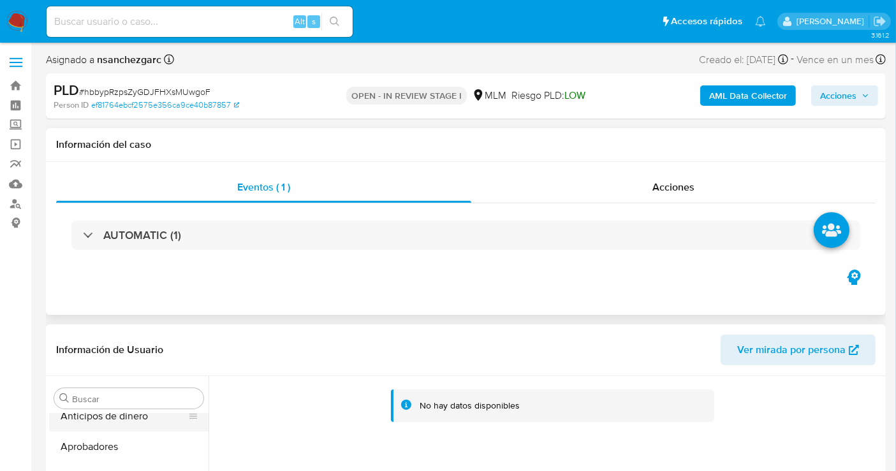
scroll to position [0, 0]
click at [96, 435] on button "Anticipos de dinero" at bounding box center [123, 429] width 149 height 31
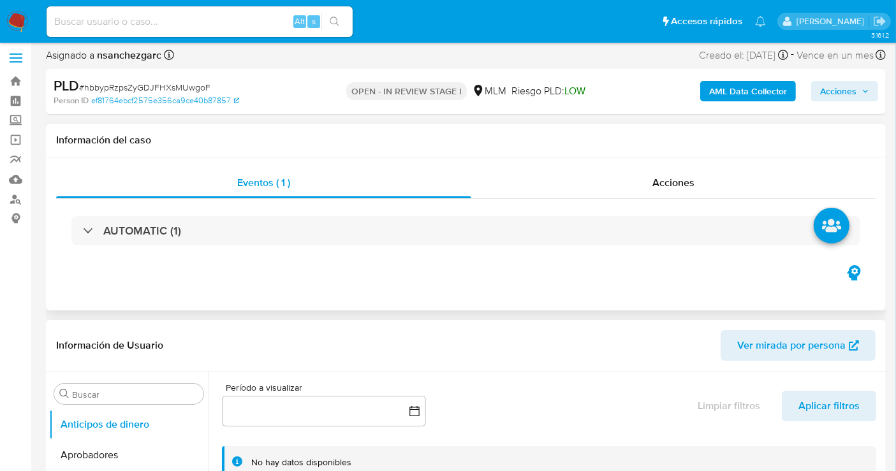
scroll to position [212, 0]
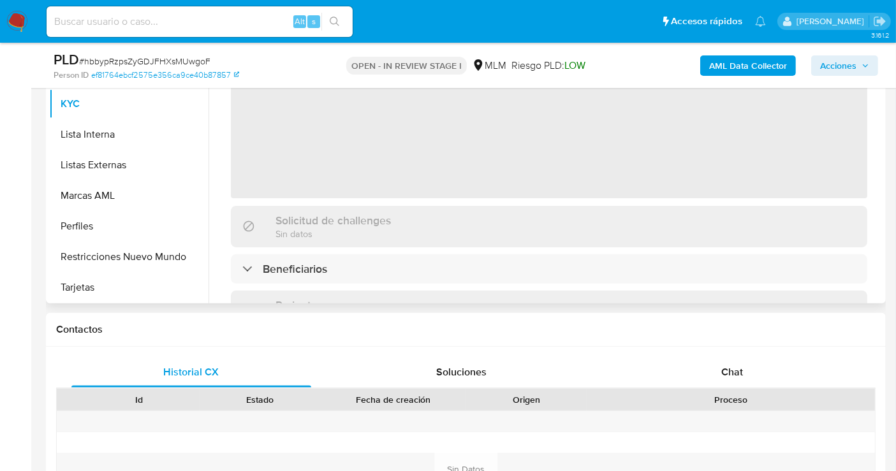
scroll to position [142, 0]
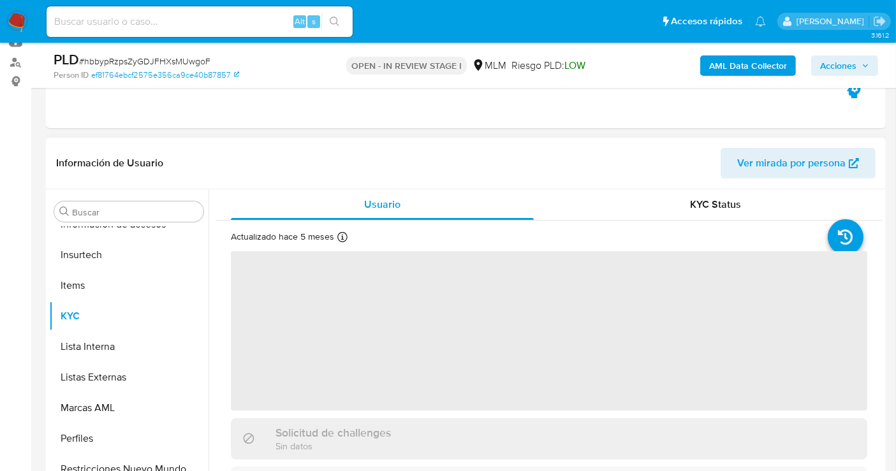
select select "10"
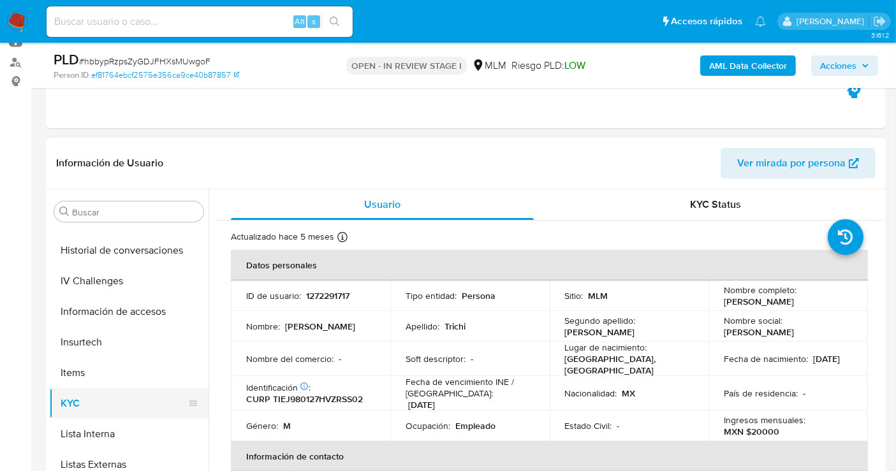
scroll to position [528, 0]
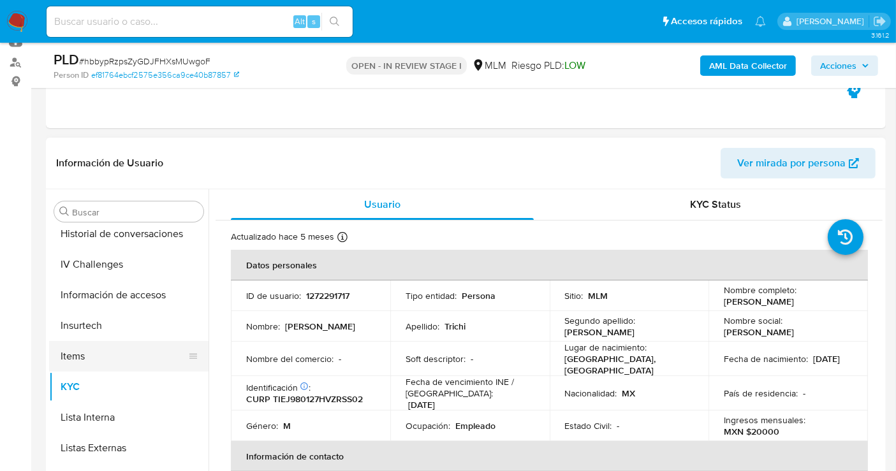
drag, startPoint x: 82, startPoint y: 383, endPoint x: 101, endPoint y: 367, distance: 25.3
click at [101, 367] on ul "Anticipos de dinero Aprobadores Aprobados Archivos adjuntos CBT Cruces y Relaci…" at bounding box center [128, 370] width 159 height 287
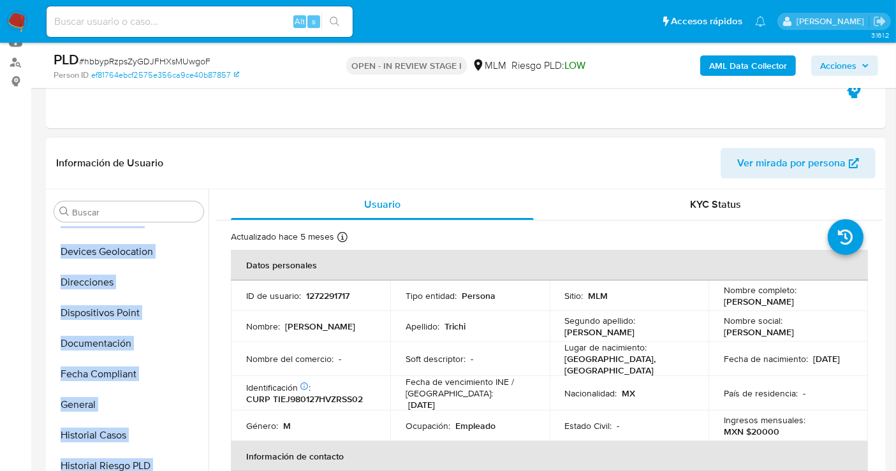
drag, startPoint x: 191, startPoint y: 392, endPoint x: 182, endPoint y: 228, distance: 164.1
click at [180, 227] on ul "Anticipos de dinero Aprobadores Aprobados Archivos adjuntos CBT Cruces y Relaci…" at bounding box center [128, 370] width 159 height 287
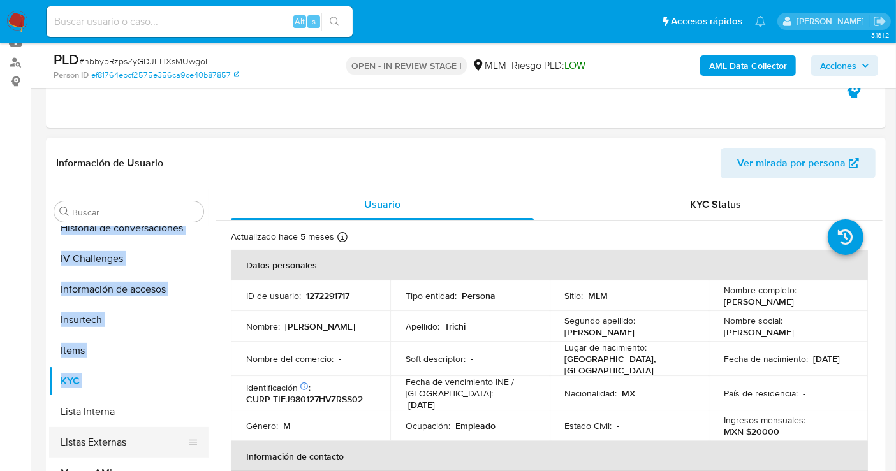
scroll to position [599, 0]
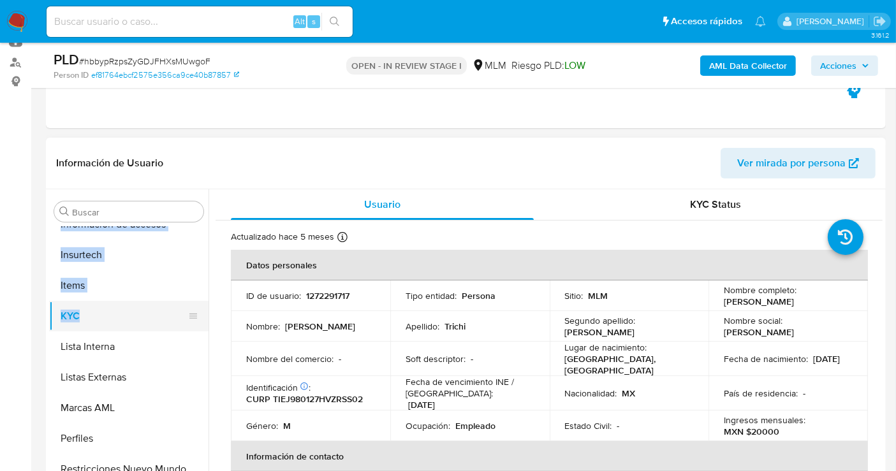
click at [144, 321] on button "KYC" at bounding box center [123, 316] width 149 height 31
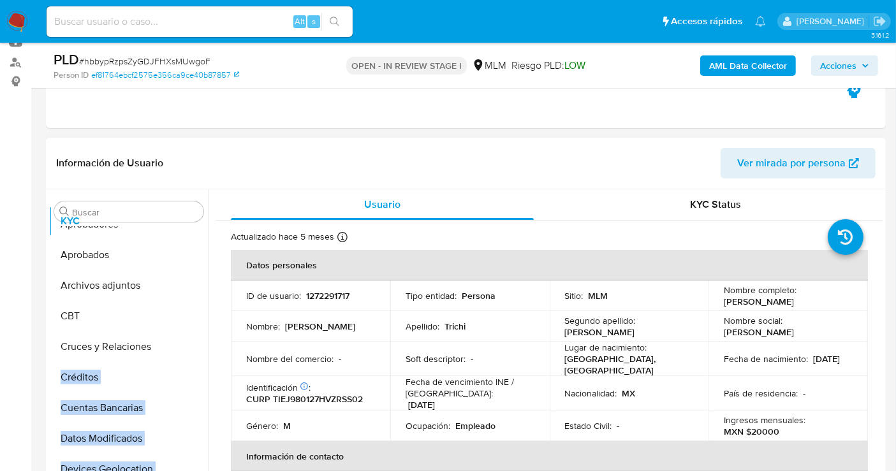
scroll to position [0, 0]
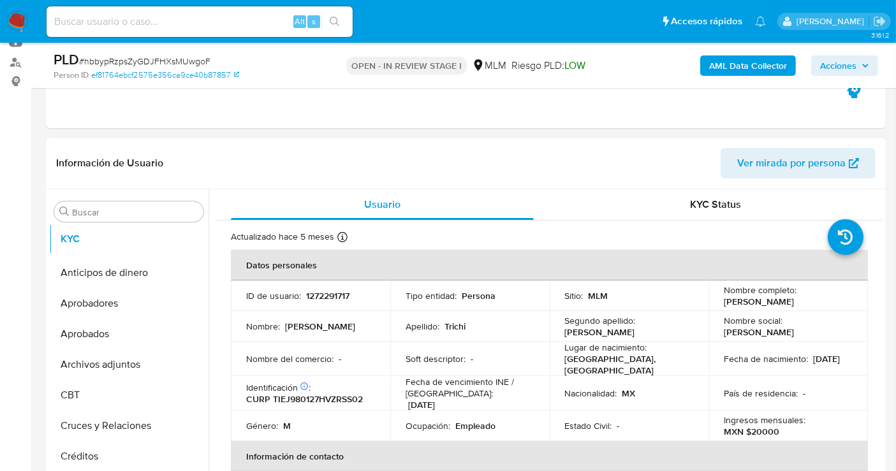
click at [75, 242] on ul "Anticipos de dinero Aprobadores Aprobados Archivos adjuntos CBT Cruces y Relaci…" at bounding box center [128, 370] width 159 height 287
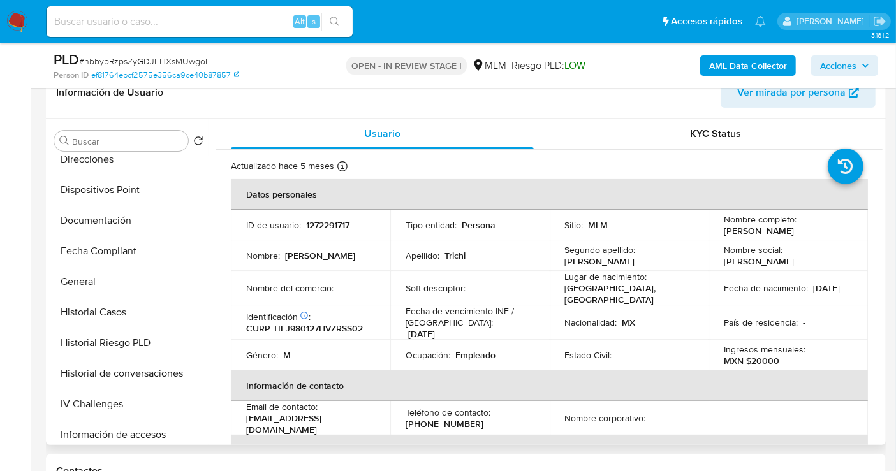
scroll to position [316, 0]
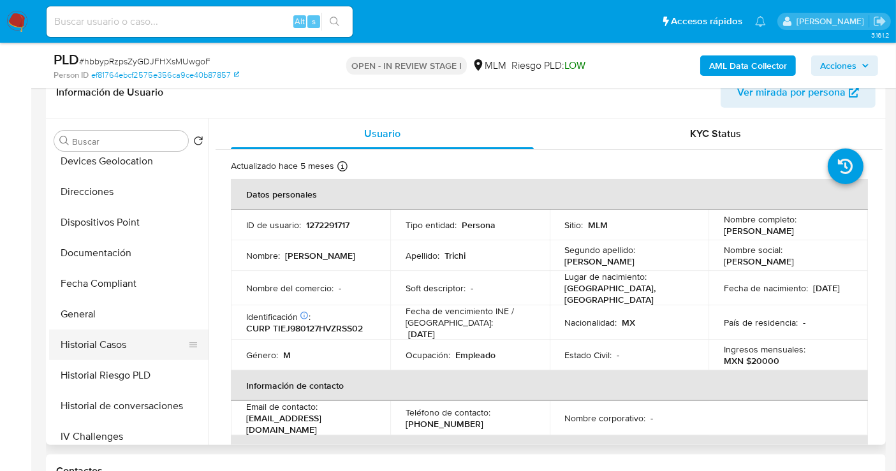
click at [102, 346] on button "Historial Casos" at bounding box center [123, 345] width 149 height 31
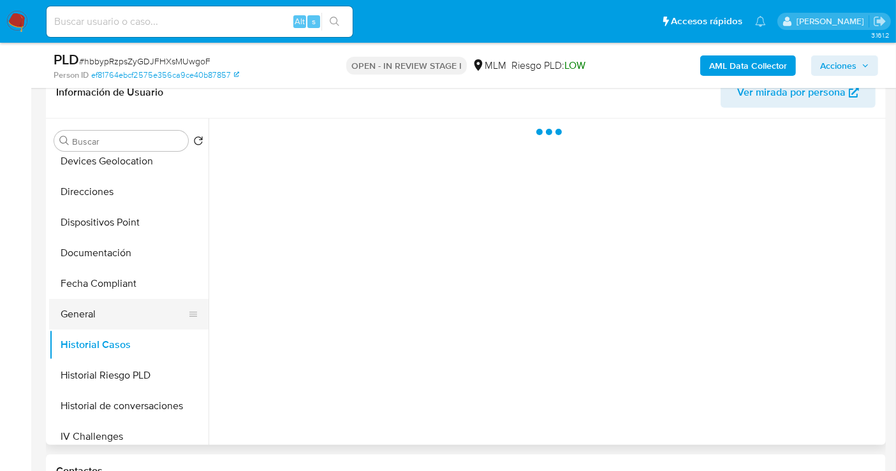
click at [85, 314] on button "General" at bounding box center [123, 314] width 149 height 31
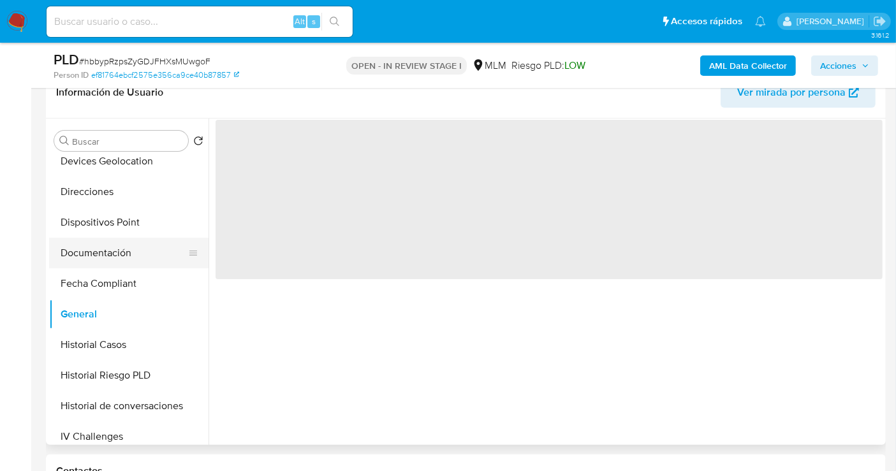
drag, startPoint x: 85, startPoint y: 314, endPoint x: 75, endPoint y: 241, distance: 73.5
click at [92, 170] on ul "KYC Anticipos de dinero Aprobadores Aprobados Archivos adjuntos CBT Cruces y Re…" at bounding box center [128, 299] width 159 height 287
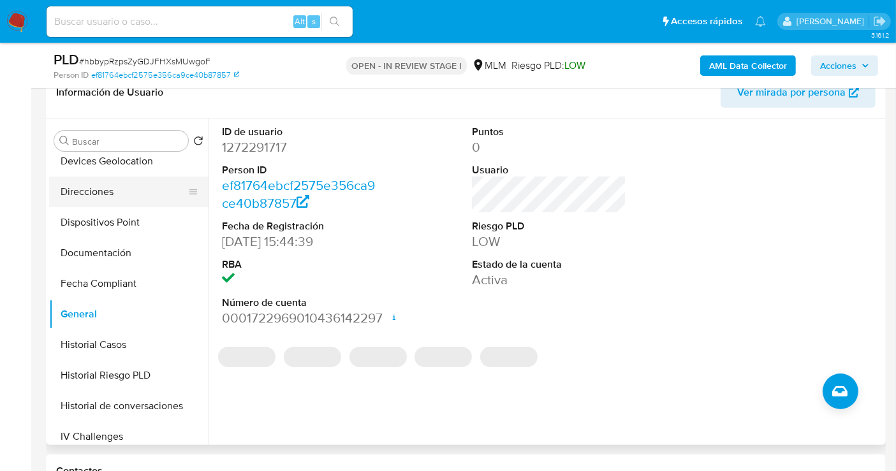
drag, startPoint x: 54, startPoint y: 289, endPoint x: 85, endPoint y: 205, distance: 89.2
click at [75, 171] on ul "KYC Anticipos de dinero Aprobadores Aprobados Archivos adjuntos CBT Cruces y Re…" at bounding box center [128, 299] width 159 height 287
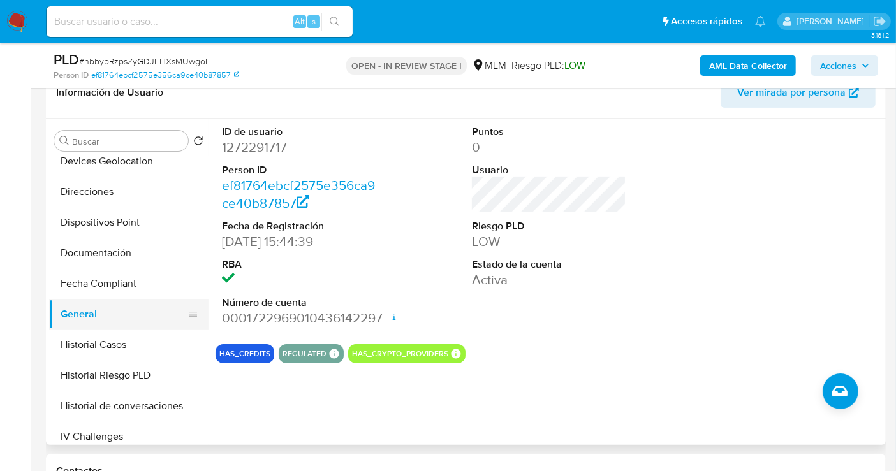
click at [138, 315] on button "General" at bounding box center [123, 314] width 149 height 31
drag, startPoint x: 80, startPoint y: 316, endPoint x: 114, endPoint y: 321, distance: 34.9
click at [72, 294] on ul "KYC Anticipos de dinero Aprobadores Aprobados Archivos adjuntos CBT Cruces y Re…" at bounding box center [128, 299] width 159 height 287
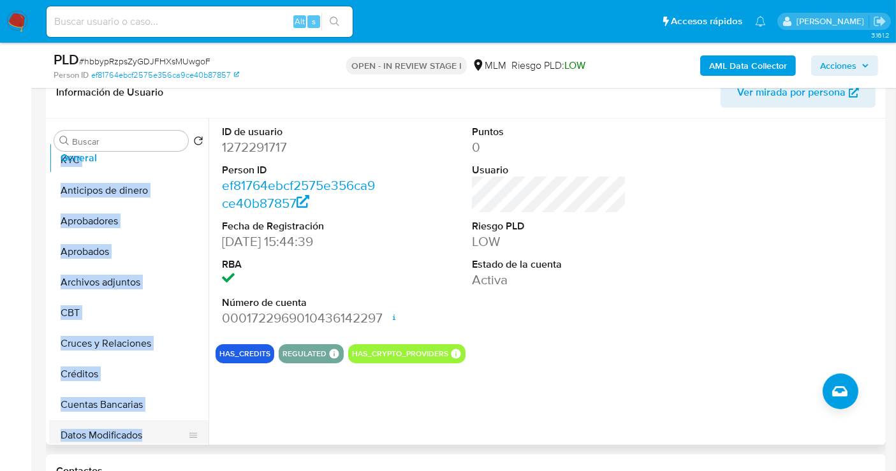
scroll to position [0, 0]
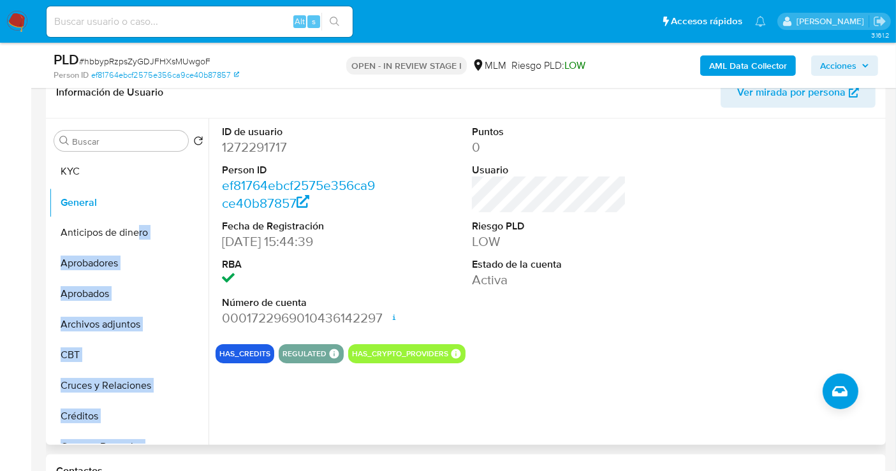
drag, startPoint x: 187, startPoint y: 317, endPoint x: 136, endPoint y: 207, distance: 121.5
click at [136, 207] on ul "KYC Anticipos de dinero Aprobadores Aprobados Archivos adjuntos CBT Cruces y Re…" at bounding box center [128, 299] width 159 height 287
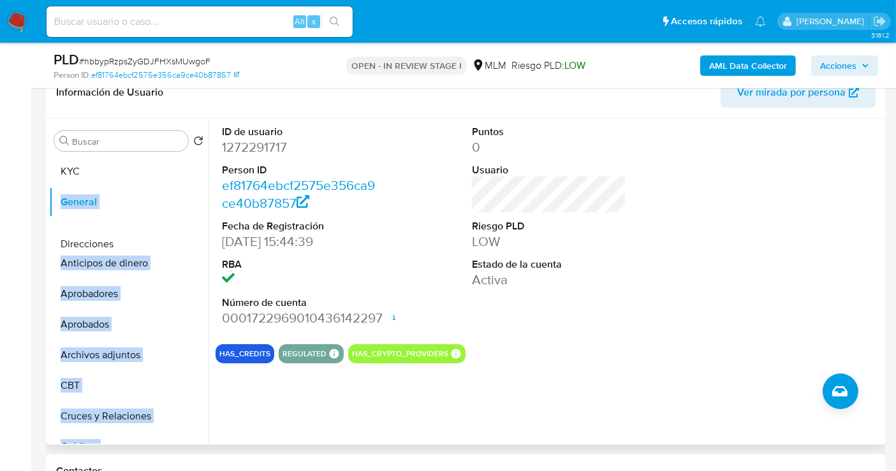
click at [154, 241] on ul "KYC General Anticipos de dinero Aprobadores Aprobados Archivos adjuntos CBT Cru…" at bounding box center [128, 299] width 159 height 287
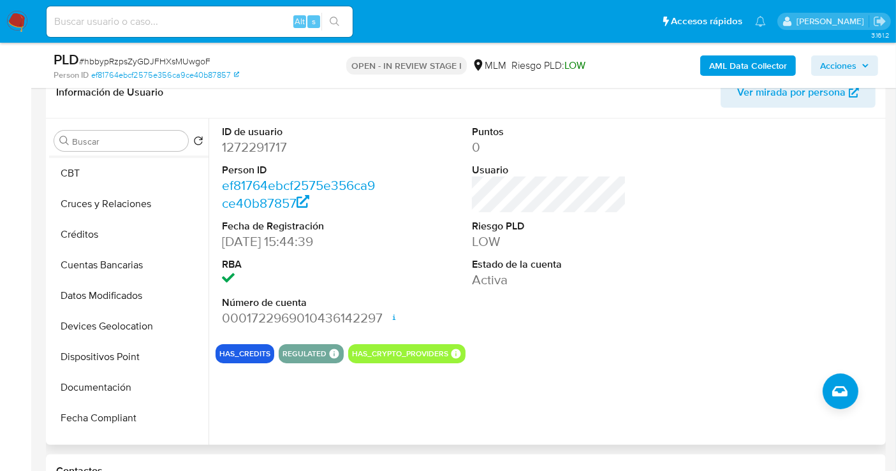
scroll to position [283, 0]
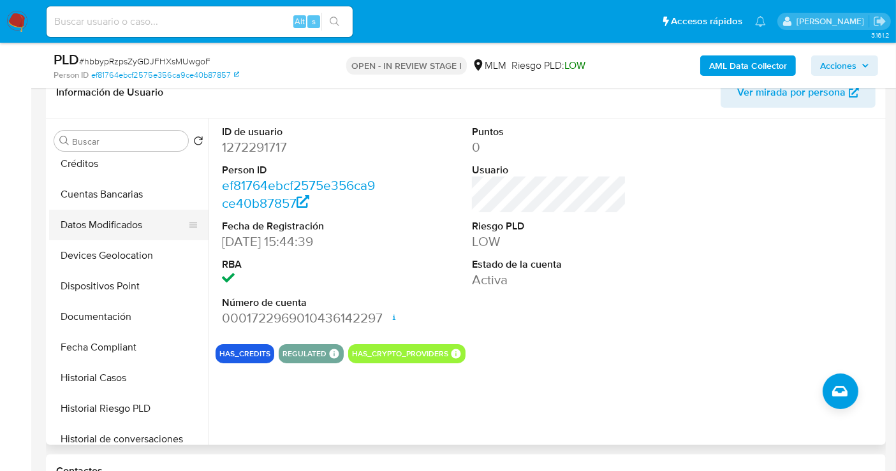
drag, startPoint x: 180, startPoint y: 318, endPoint x: 185, endPoint y: 229, distance: 89.4
click at [185, 229] on ul "KYC General Direcciones Anticipos de dinero Aprobadores Aprobados Archivos adju…" at bounding box center [128, 299] width 159 height 287
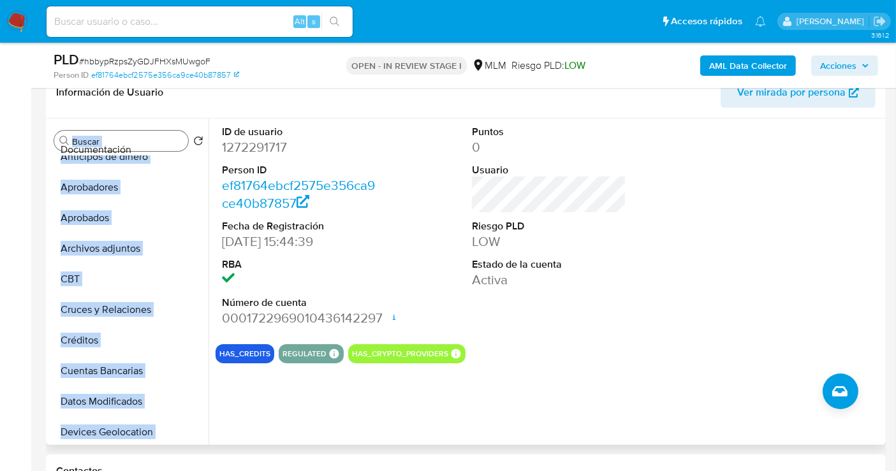
scroll to position [0, 0]
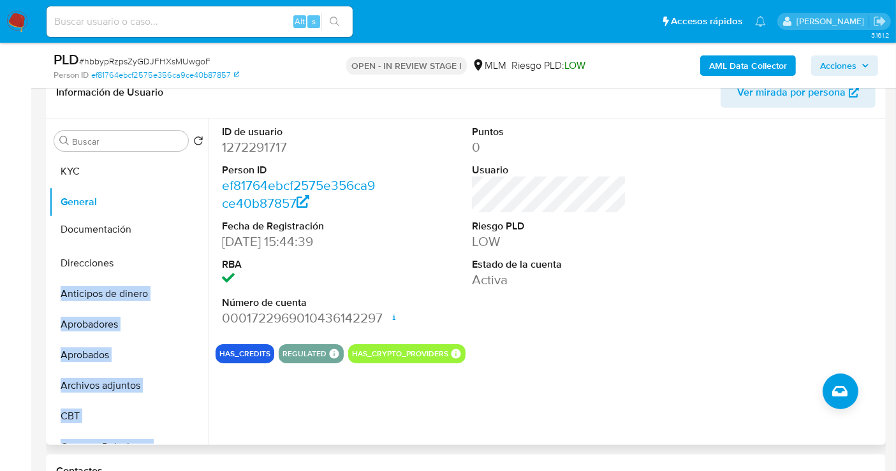
drag, startPoint x: 187, startPoint y: 314, endPoint x: 161, endPoint y: 228, distance: 89.8
click at [161, 228] on ul "KYC General Direcciones Anticipos de dinero Aprobadores Aprobados Archivos adju…" at bounding box center [128, 299] width 159 height 287
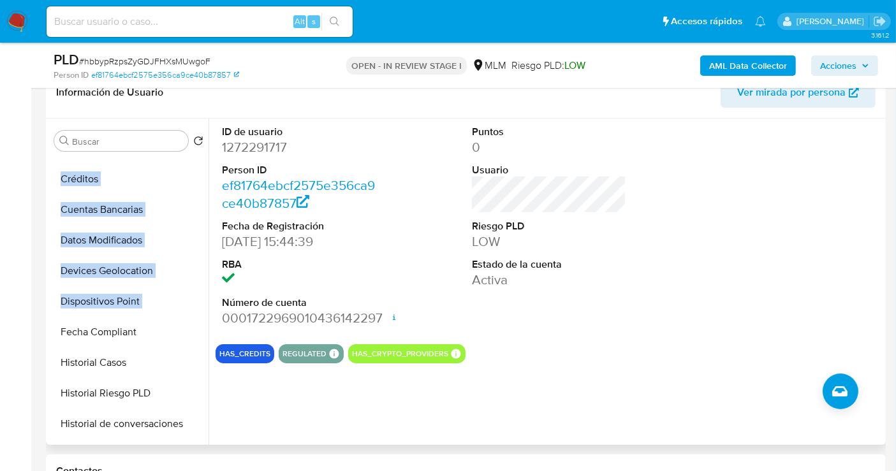
scroll to position [354, 0]
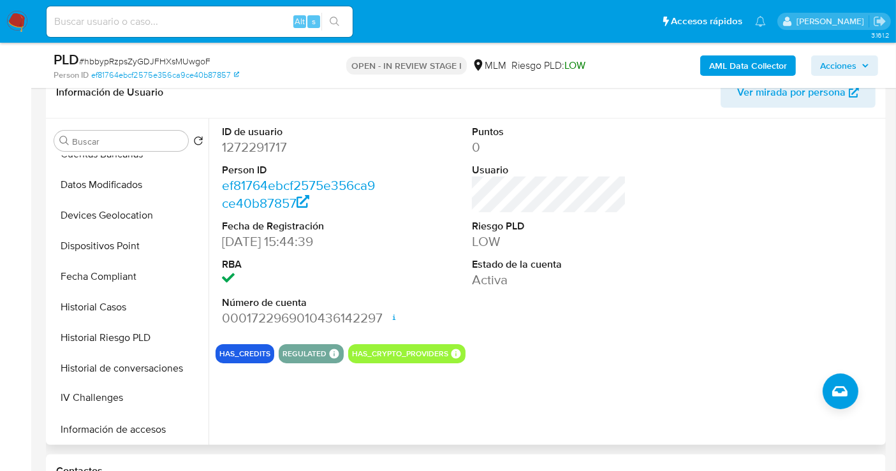
click at [189, 400] on icon at bounding box center [193, 399] width 8 height 5
click at [189, 213] on icon at bounding box center [193, 215] width 8 height 5
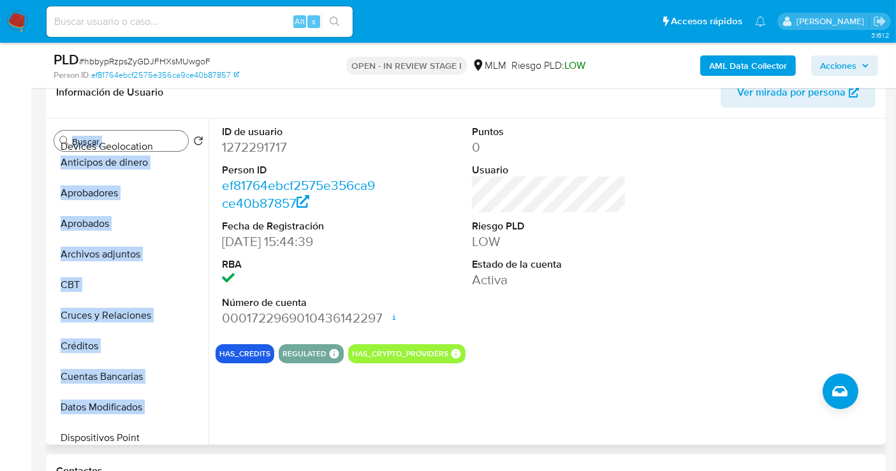
scroll to position [0, 0]
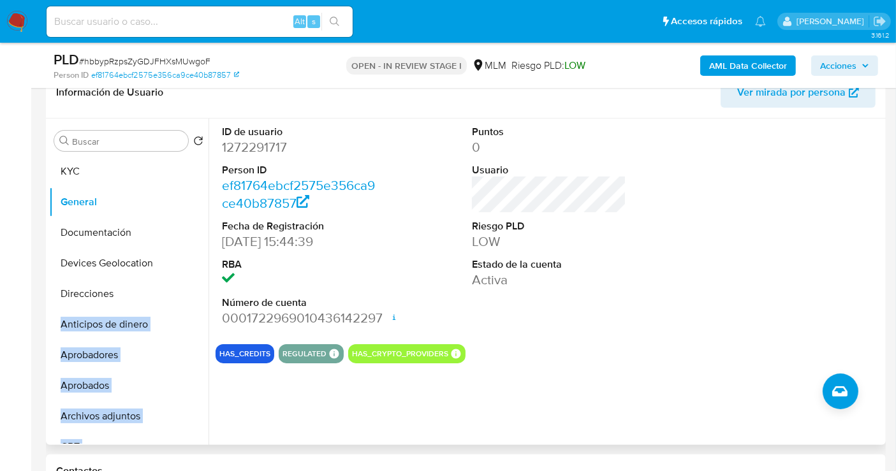
drag, startPoint x: 187, startPoint y: 213, endPoint x: 160, endPoint y: 262, distance: 56.2
click at [160, 262] on ul "KYC General Documentación Direcciones Anticipos de dinero Aprobadores Aprobados…" at bounding box center [128, 299] width 159 height 287
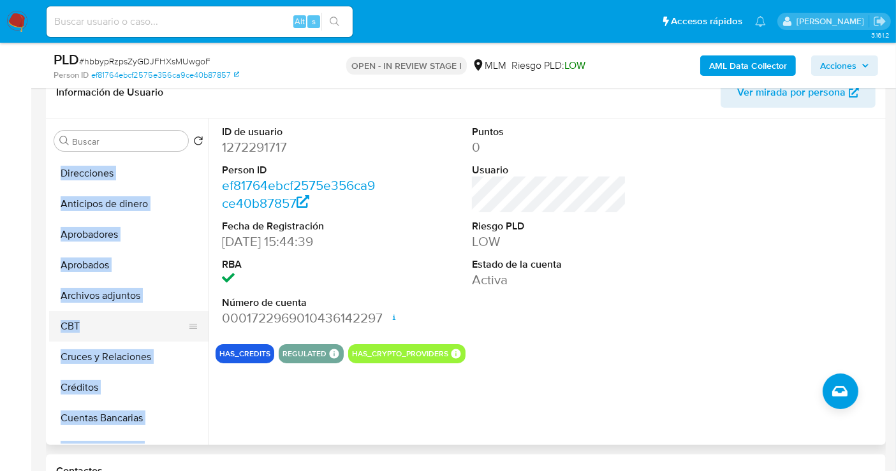
scroll to position [142, 0]
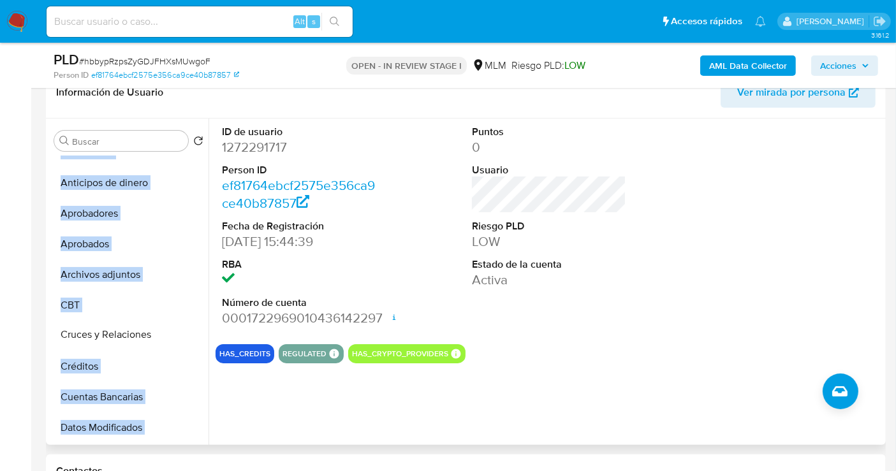
click at [188, 338] on icon at bounding box center [193, 336] width 10 height 10
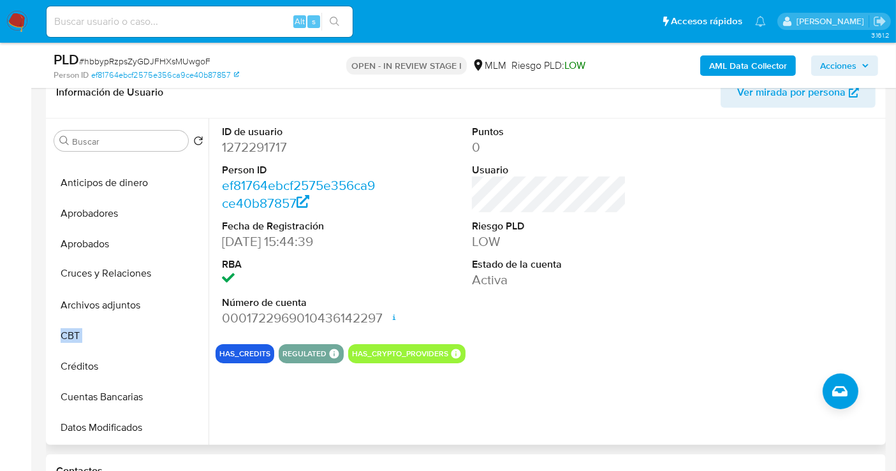
drag, startPoint x: 186, startPoint y: 338, endPoint x: 171, endPoint y: 276, distance: 63.5
click at [171, 276] on ul "KYC General Documentación Devices Geolocation Direcciones Anticipos de dinero A…" at bounding box center [128, 299] width 159 height 287
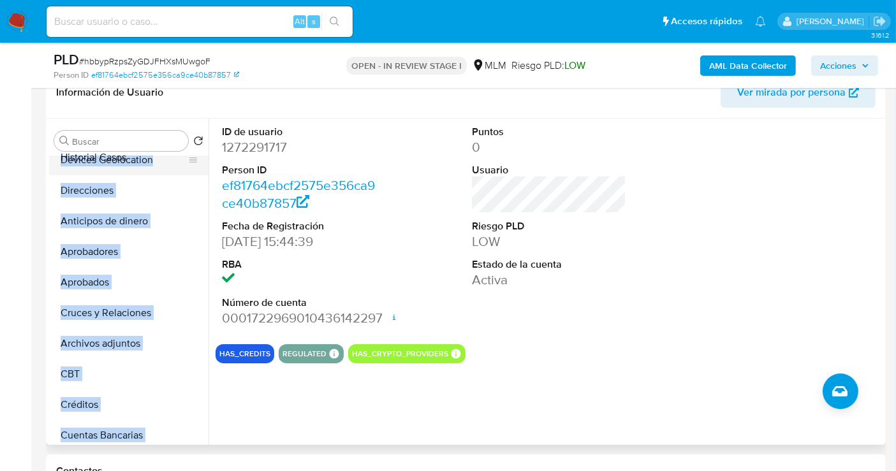
scroll to position [73, 0]
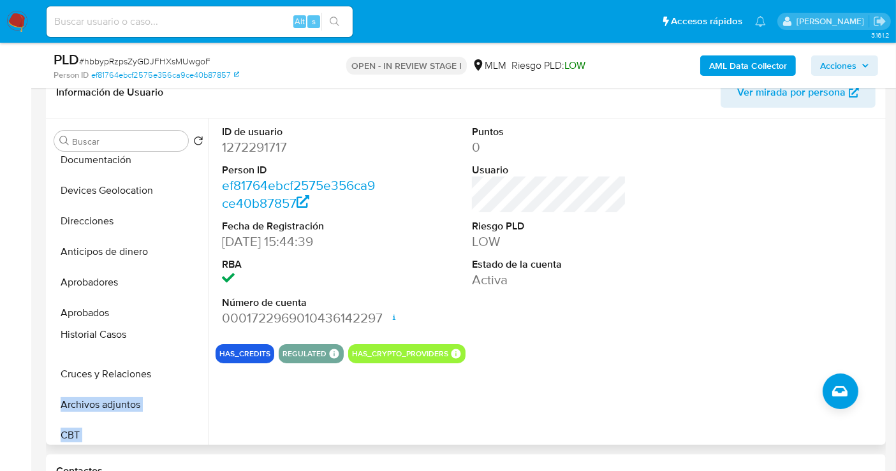
drag, startPoint x: 187, startPoint y: 307, endPoint x: 195, endPoint y: 335, distance: 29.9
click at [195, 335] on ul "KYC General Documentación Devices Geolocation Direcciones Anticipos de dinero A…" at bounding box center [128, 299] width 159 height 287
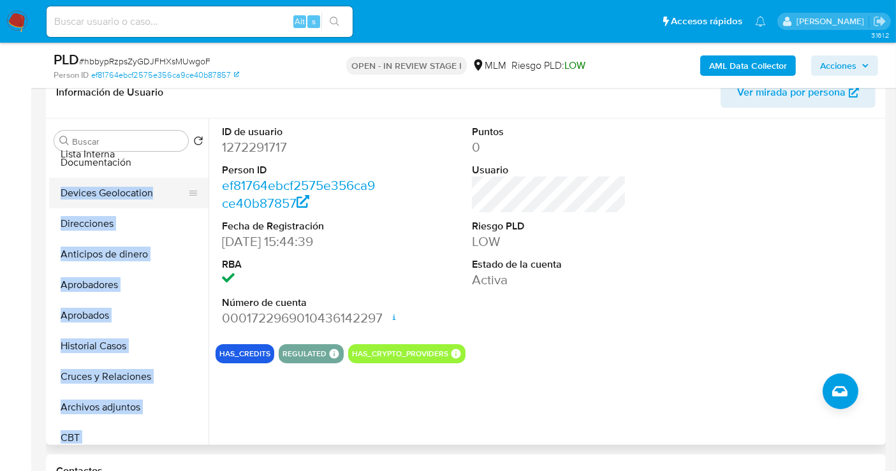
scroll to position [79, 0]
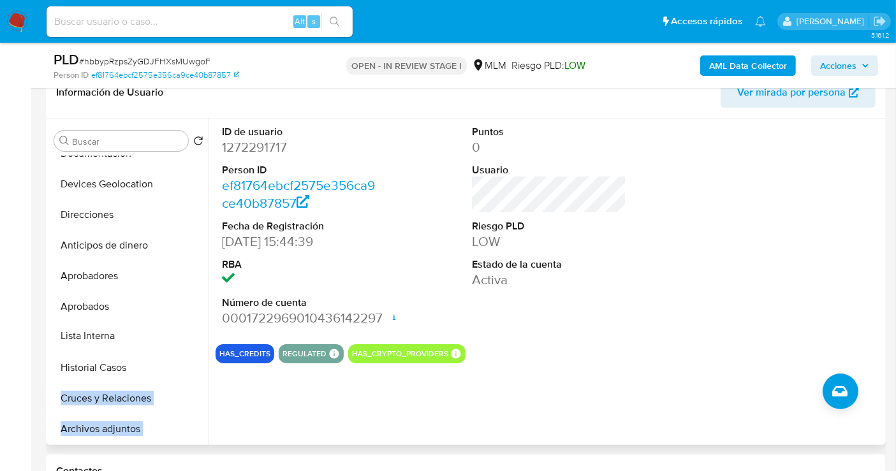
drag, startPoint x: 187, startPoint y: 306, endPoint x: 193, endPoint y: 336, distance: 30.4
click at [193, 336] on ul "KYC General Documentación Devices Geolocation Direcciones Anticipos de dinero A…" at bounding box center [128, 299] width 159 height 287
drag, startPoint x: 187, startPoint y: 303, endPoint x: 186, endPoint y: 421, distance: 118.6
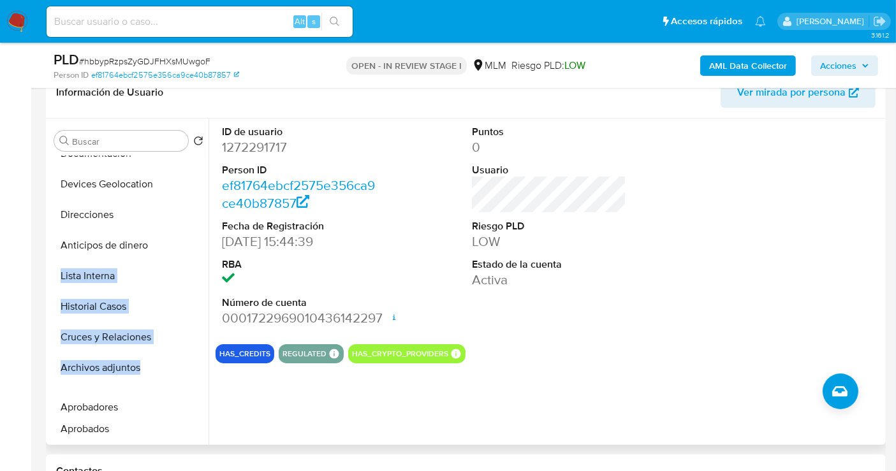
drag, startPoint x: 184, startPoint y: 274, endPoint x: 186, endPoint y: 407, distance: 133.2
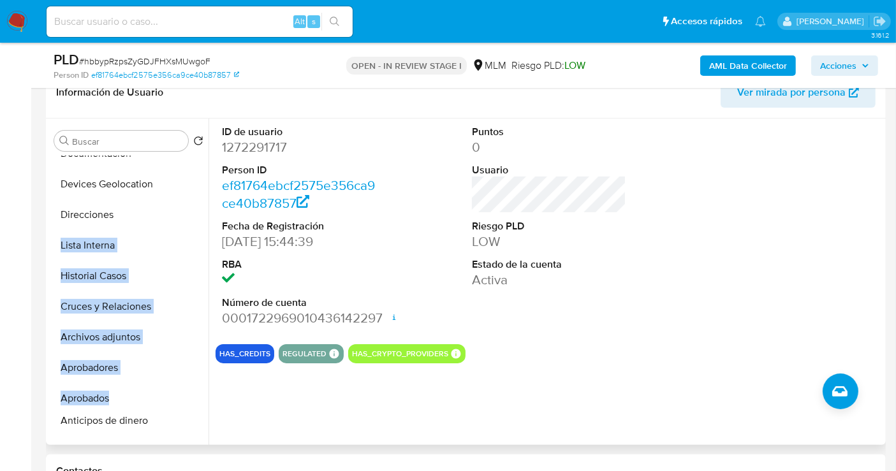
drag, startPoint x: 186, startPoint y: 245, endPoint x: 184, endPoint y: 422, distance: 177.2
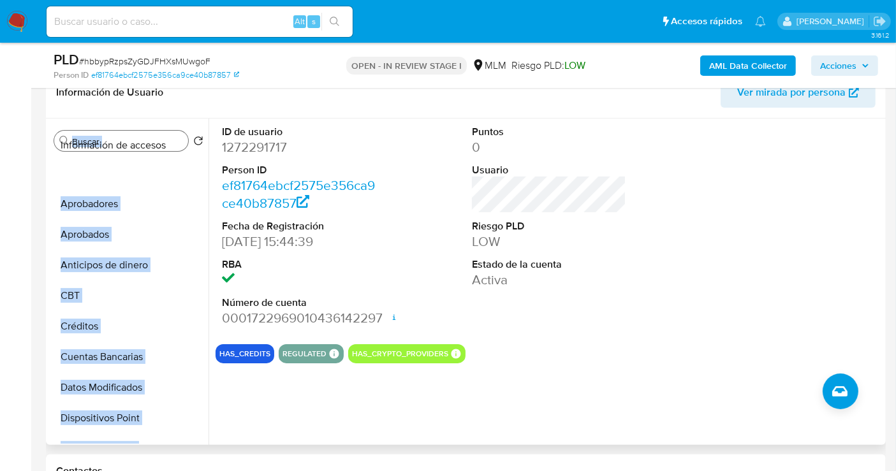
scroll to position [0, 0]
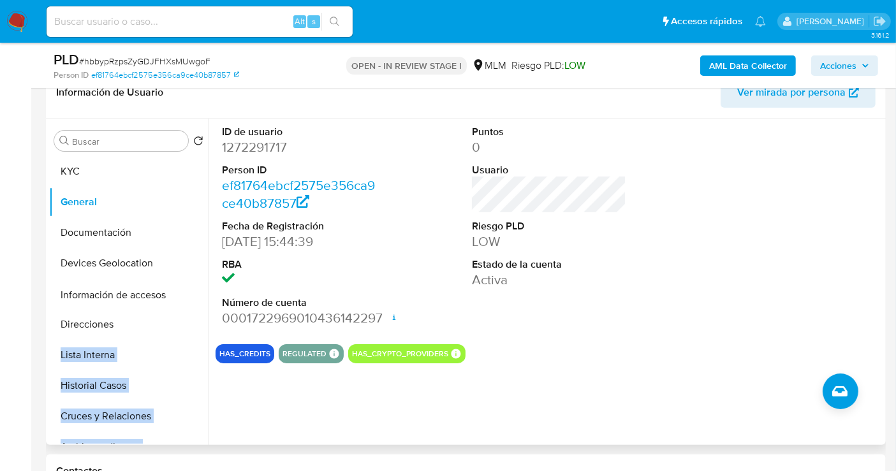
drag, startPoint x: 184, startPoint y: 208, endPoint x: 187, endPoint y: 289, distance: 81.7
click at [187, 289] on ul "KYC General Documentación Devices Geolocation Direcciones Lista Interna Histori…" at bounding box center [128, 299] width 159 height 287
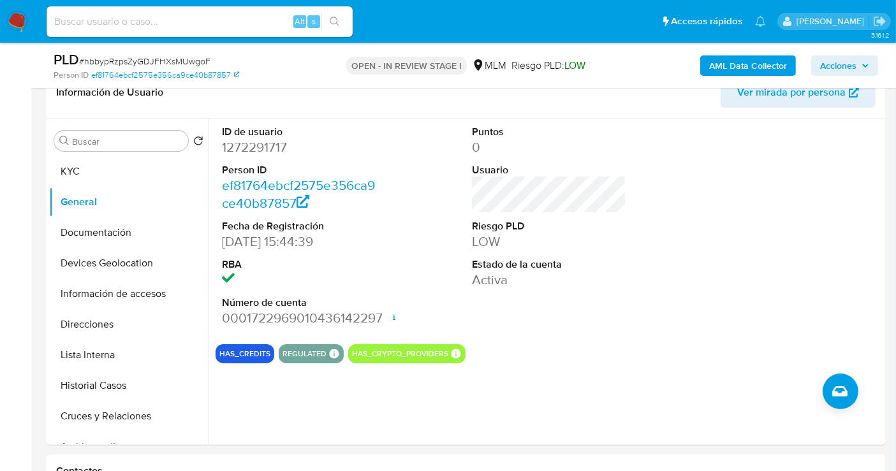
click at [238, 416] on div "ID de usuario 1272291717 Person ID ef81764ebcf2575e356ca9ce40b87857 Fecha de Re…" at bounding box center [545, 282] width 674 height 326
click at [77, 180] on button "KYC" at bounding box center [123, 171] width 149 height 31
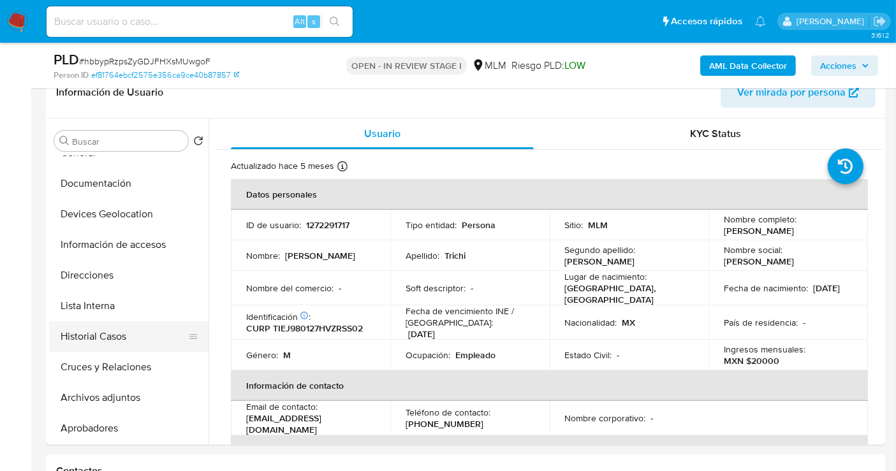
scroll to position [71, 0]
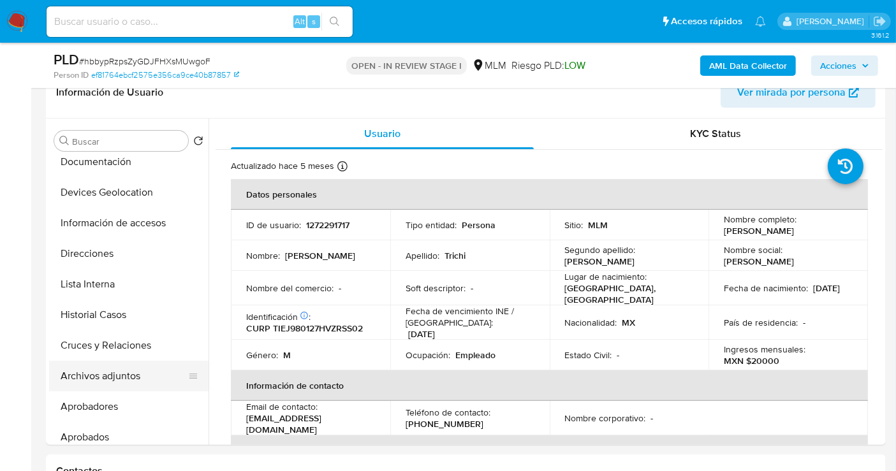
click at [102, 383] on button "Archivos adjuntos" at bounding box center [123, 376] width 149 height 31
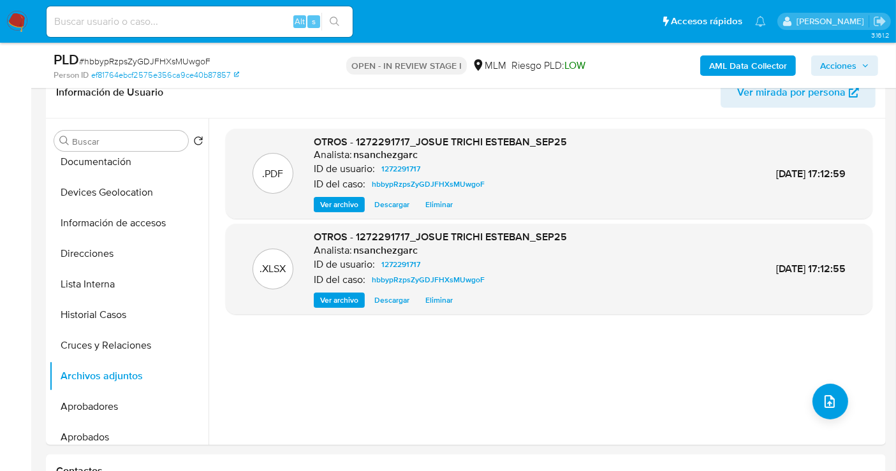
click at [847, 61] on span "Acciones" at bounding box center [838, 65] width 36 height 20
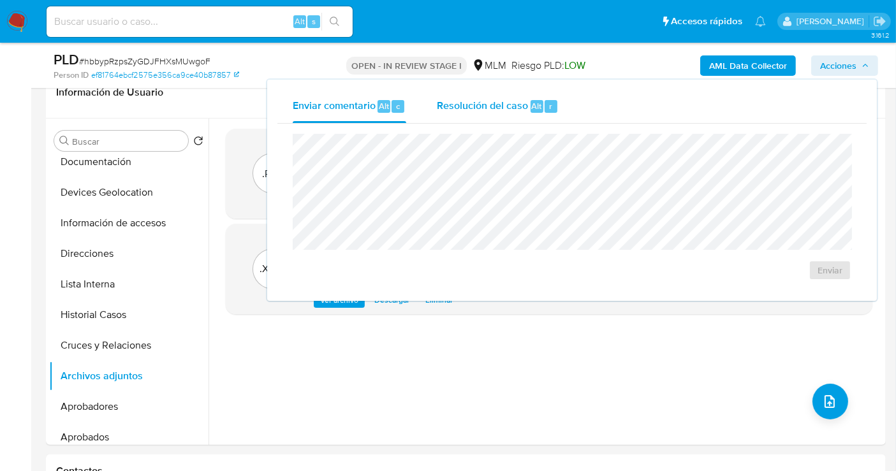
click at [483, 105] on span "Resolución del caso" at bounding box center [482, 105] width 91 height 15
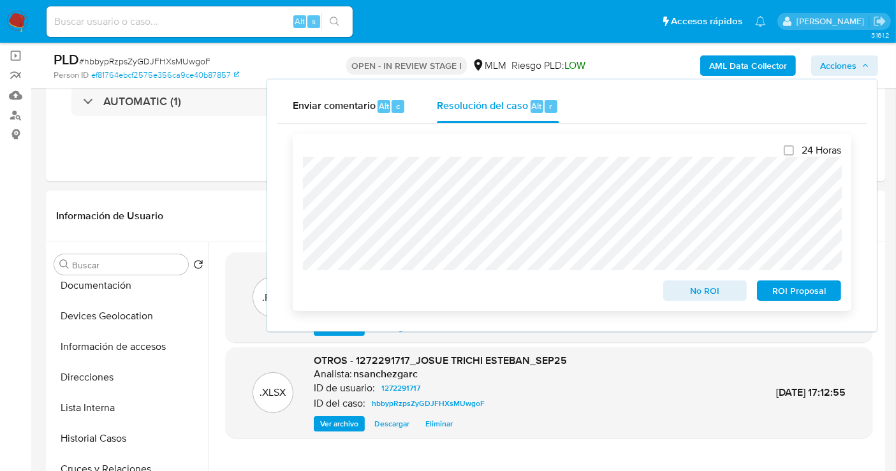
scroll to position [0, 0]
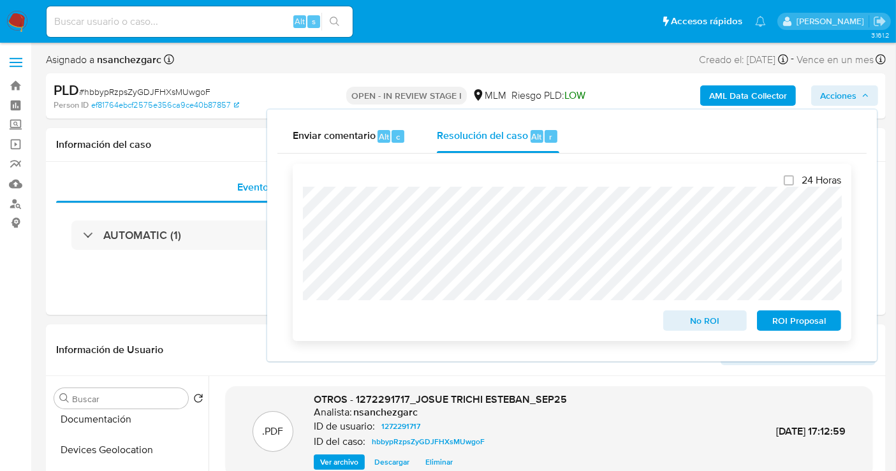
click at [303, 257] on div "24 Horas No ROI ROI Proposal" at bounding box center [572, 252] width 558 height 177
click at [692, 323] on span "No ROI" at bounding box center [705, 321] width 66 height 18
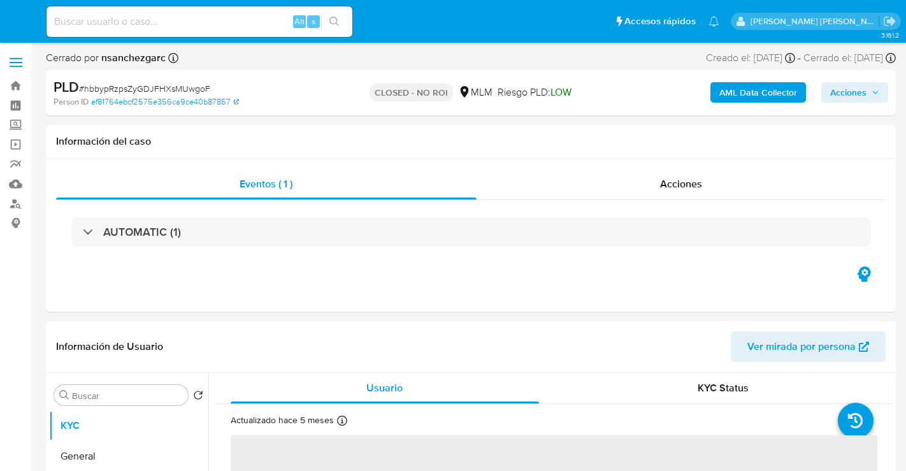
select select "10"
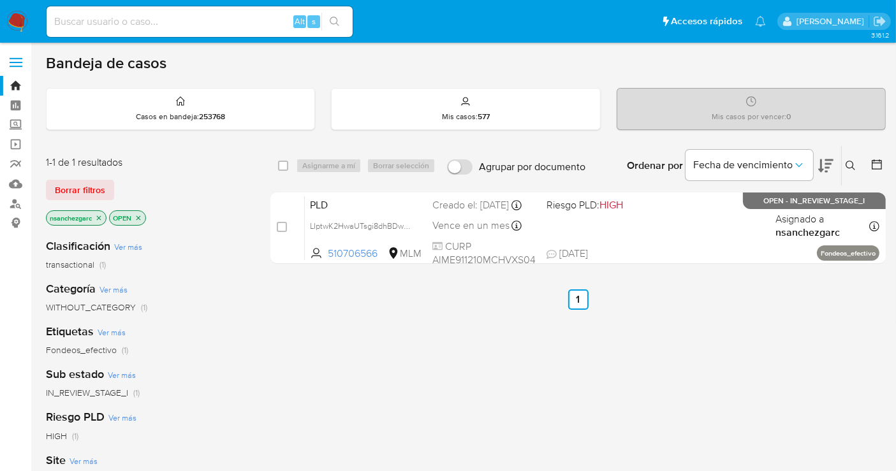
click at [851, 165] on icon at bounding box center [850, 166] width 10 height 10
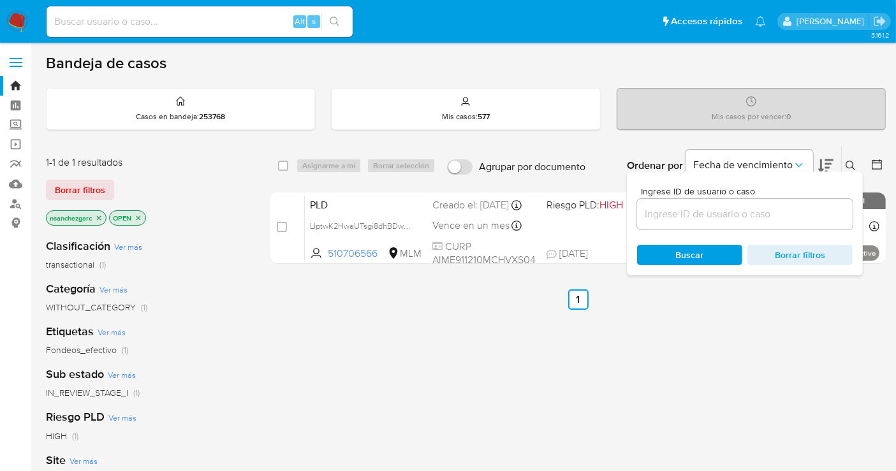
click at [697, 217] on input at bounding box center [744, 214] width 215 height 17
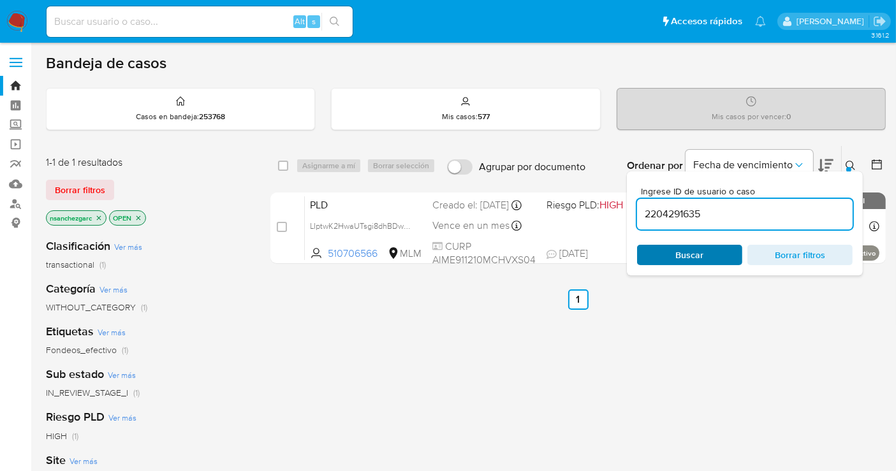
type input "2204291635"
click at [682, 254] on div "Buscar Borrar filtros" at bounding box center [744, 255] width 215 height 20
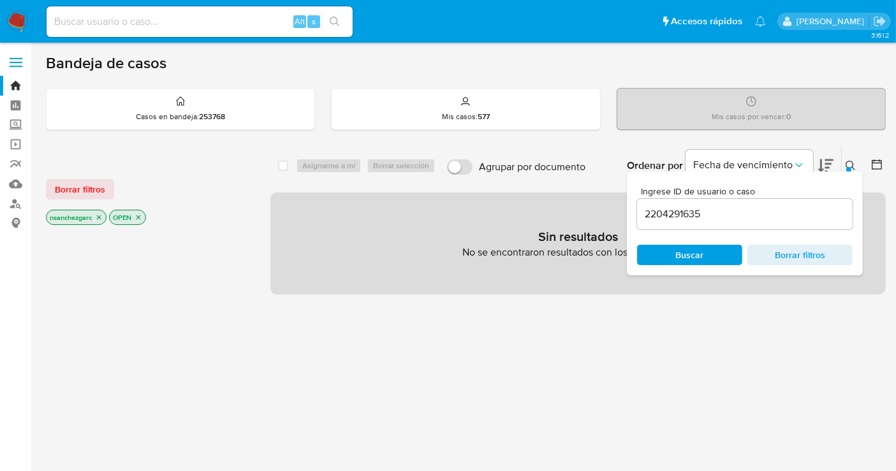
click at [101, 217] on icon "close-filter" at bounding box center [99, 218] width 8 height 8
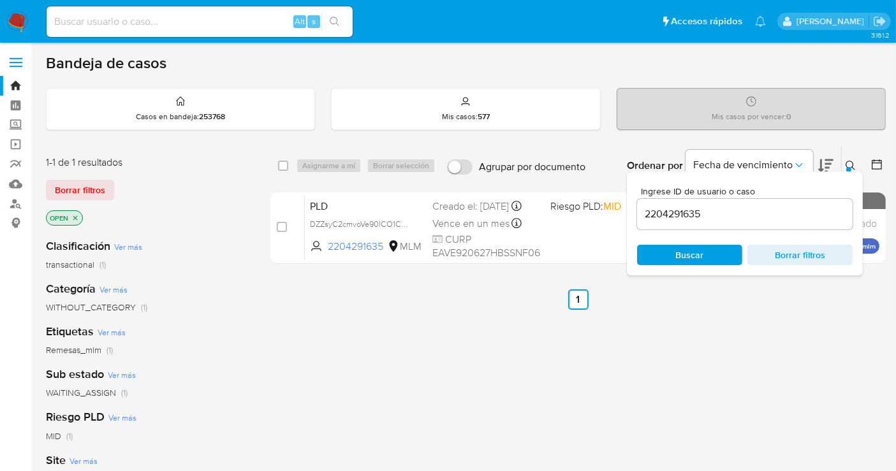
click at [855, 161] on button at bounding box center [851, 165] width 21 height 15
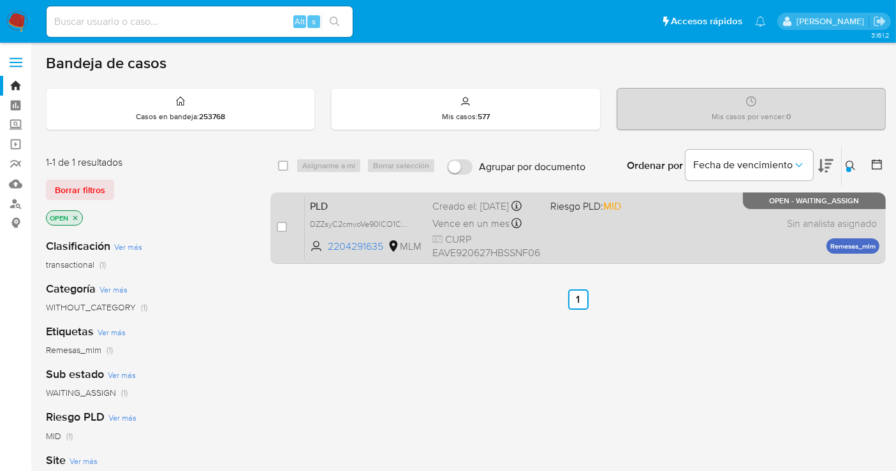
drag, startPoint x: 282, startPoint y: 225, endPoint x: 303, endPoint y: 215, distance: 23.4
click at [289, 223] on div "case-item-checkbox No es posible asignar el caso" at bounding box center [291, 228] width 28 height 64
click at [285, 224] on input "checkbox" at bounding box center [282, 227] width 10 height 10
checkbox input "true"
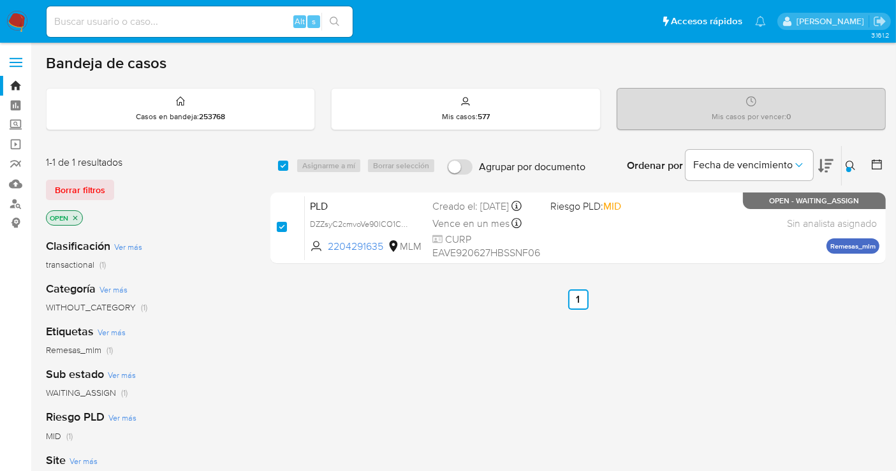
checkbox input "true"
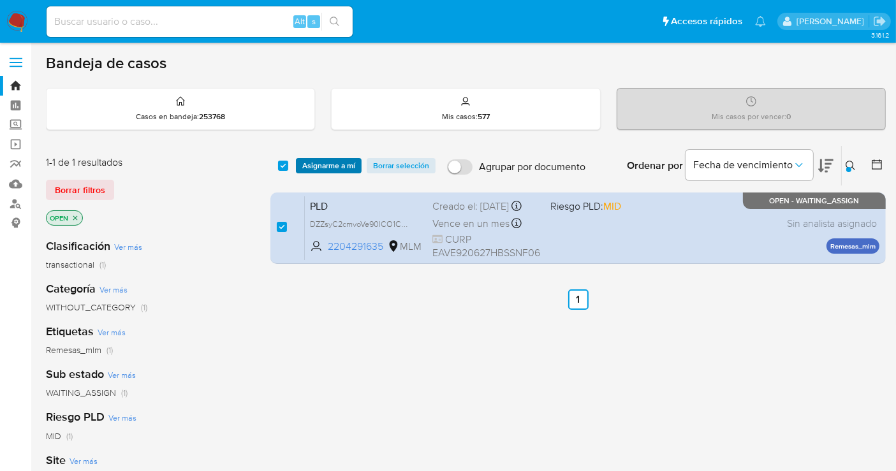
click at [309, 168] on span "Asignarme a mí" at bounding box center [328, 165] width 53 height 13
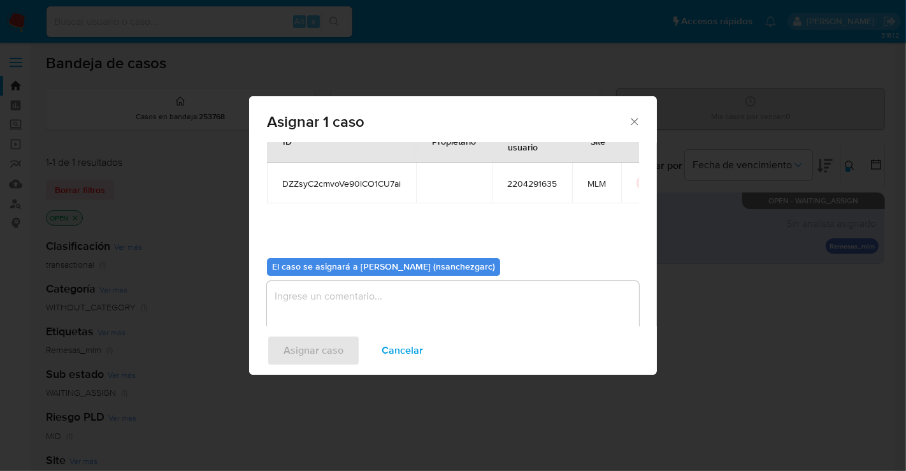
scroll to position [65, 0]
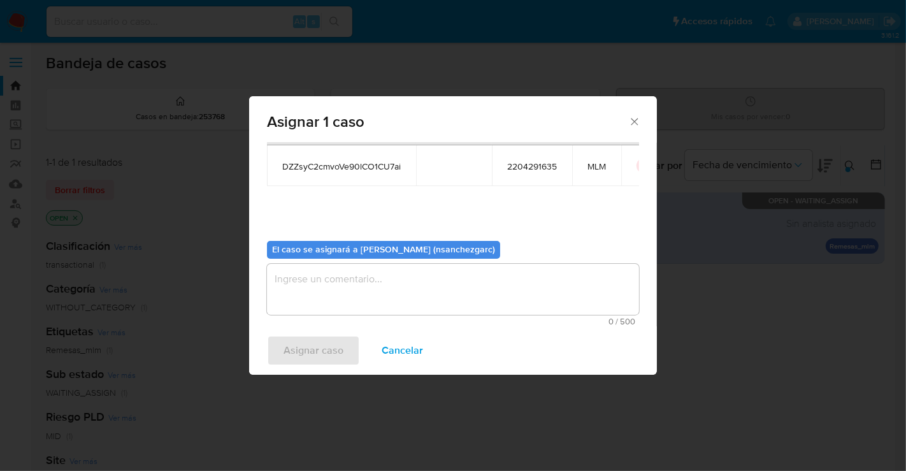
click at [347, 286] on textarea "assign-modal" at bounding box center [453, 289] width 372 height 51
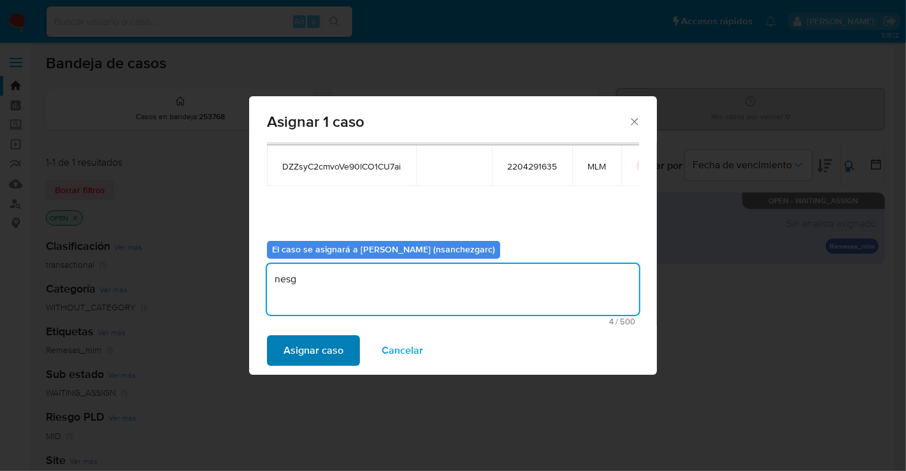
type textarea "nesg"
click at [330, 354] on span "Asignar caso" at bounding box center [314, 351] width 60 height 28
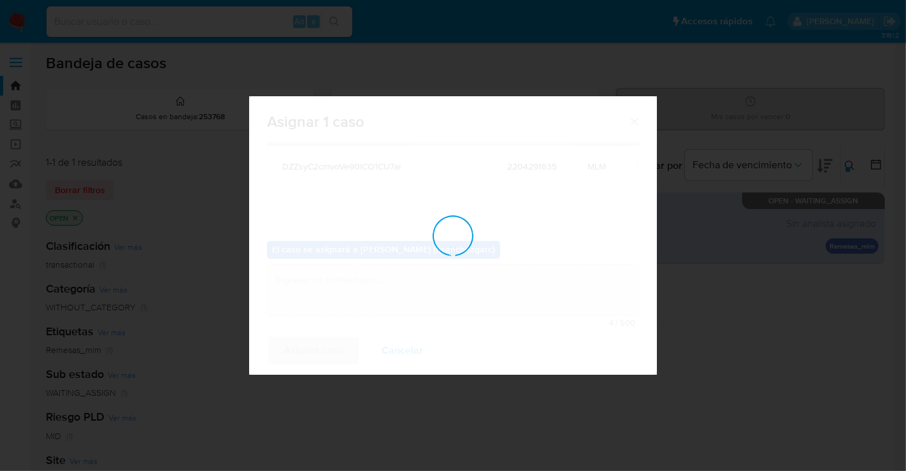
checkbox input "false"
